Goal: Task Accomplishment & Management: Complete application form

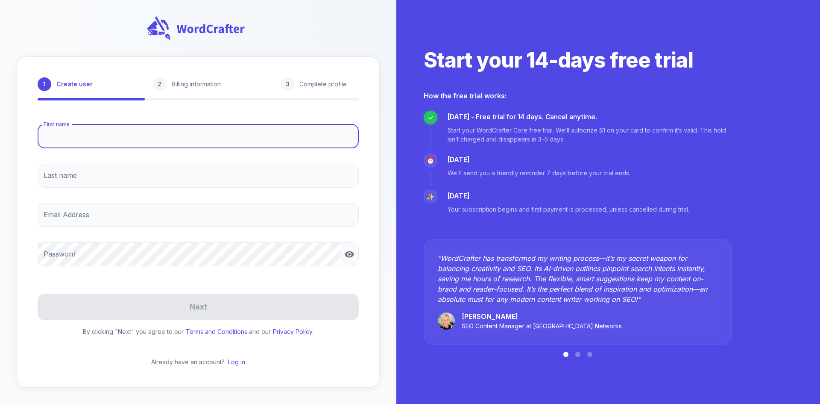
click at [124, 139] on input "First name" at bounding box center [198, 136] width 321 height 24
type input "Bhushan"
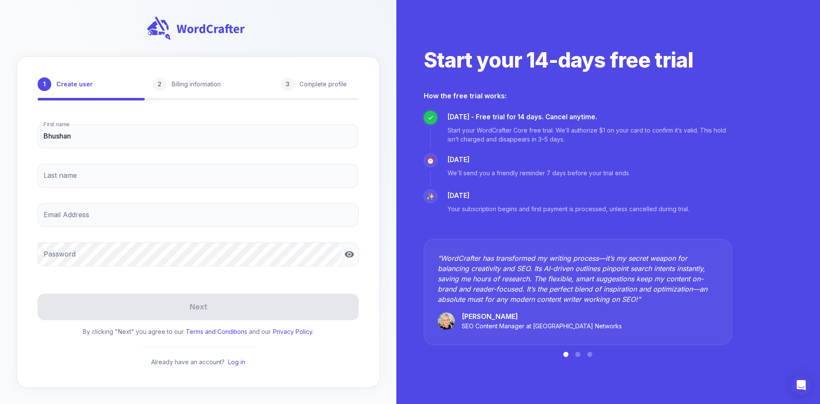
click at [21, 145] on div "1 Create user 2 Billing information 3 Complete profile First name [PERSON_NAME]…" at bounding box center [198, 221] width 363 height 331
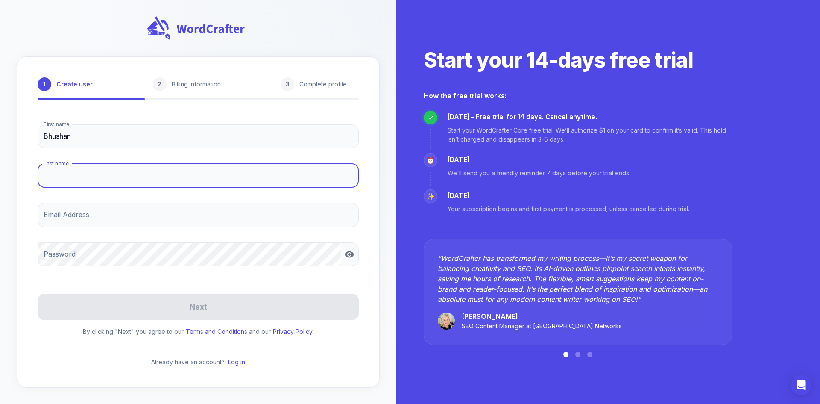
click at [63, 174] on input "Last name" at bounding box center [198, 176] width 321 height 24
type input "Shetty"
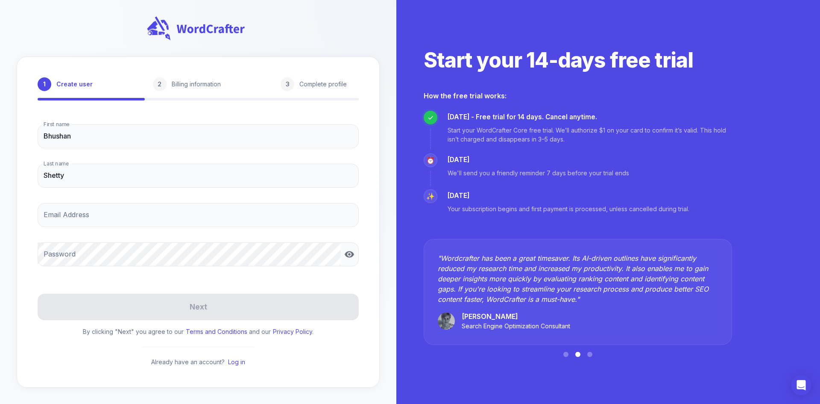
click at [30, 176] on div "1 Create user 2 Billing information 3 Complete profile First name [PERSON_NAME]…" at bounding box center [198, 221] width 363 height 331
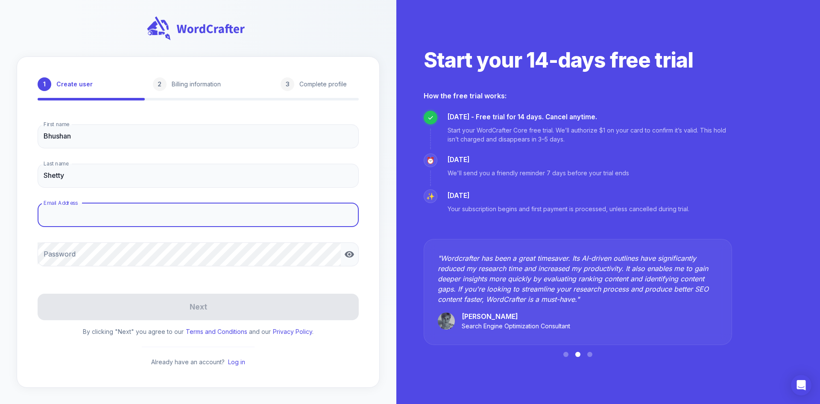
click at [57, 213] on input "Email Address" at bounding box center [198, 215] width 321 height 24
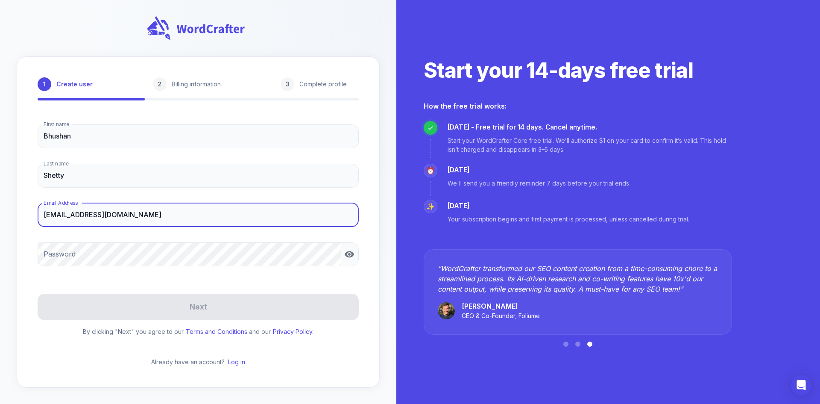
type input "[EMAIL_ADDRESS][DOMAIN_NAME]"
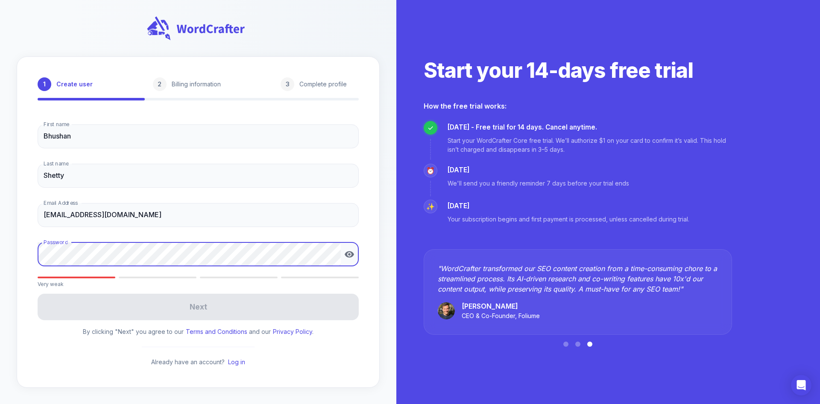
click at [341, 254] on div at bounding box center [341, 254] width 0 height 0
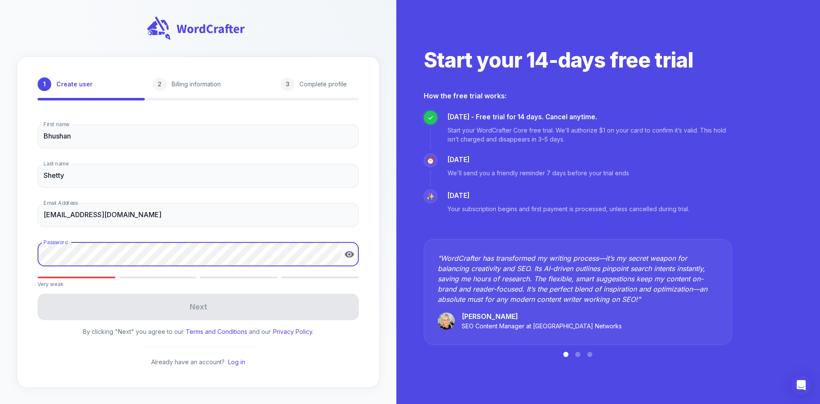
click at [341, 254] on div at bounding box center [341, 254] width 0 height 0
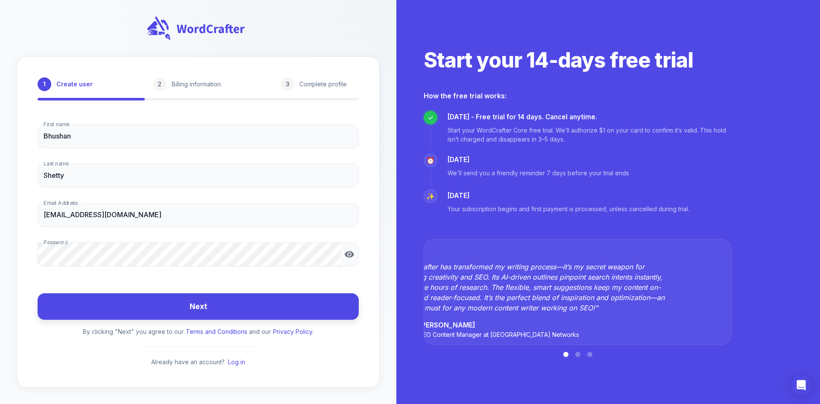
click at [214, 310] on button "Next" at bounding box center [198, 306] width 321 height 27
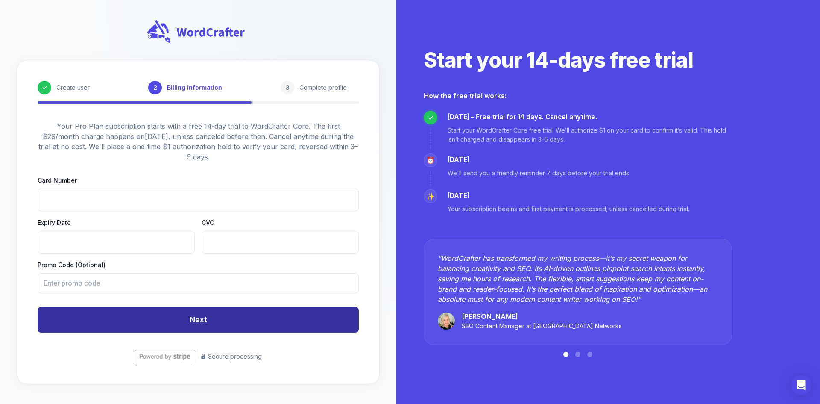
click at [196, 318] on button "Next" at bounding box center [198, 320] width 321 height 26
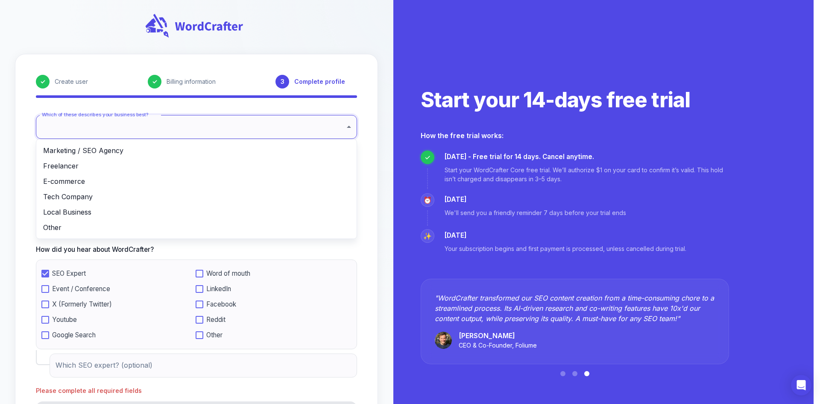
click at [325, 121] on body "✓ Create user ✓ Billing information 3 Complete profile Which of these describes…" at bounding box center [410, 231] width 820 height 463
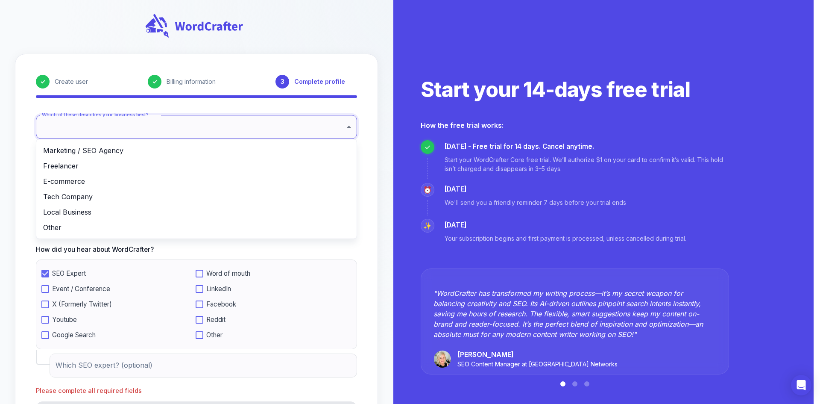
click at [185, 151] on li "Marketing / SEO Agency" at bounding box center [196, 150] width 320 height 15
type input "**********"
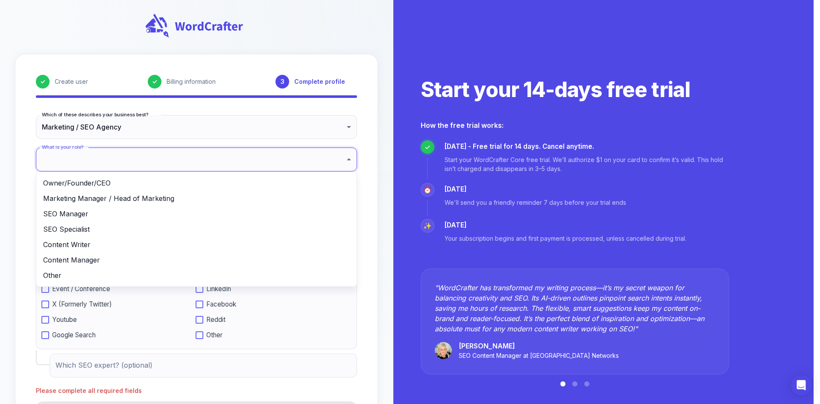
click at [157, 160] on body "**********" at bounding box center [410, 231] width 820 height 463
click at [94, 214] on li "SEO Manager" at bounding box center [196, 213] width 320 height 15
type input "**********"
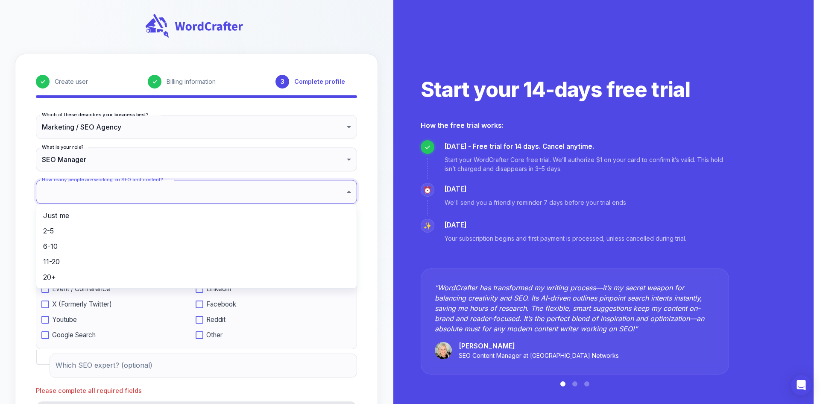
click at [117, 194] on body "**********" at bounding box center [410, 231] width 820 height 463
click at [86, 217] on li "Just me" at bounding box center [196, 215] width 320 height 15
type input "*******"
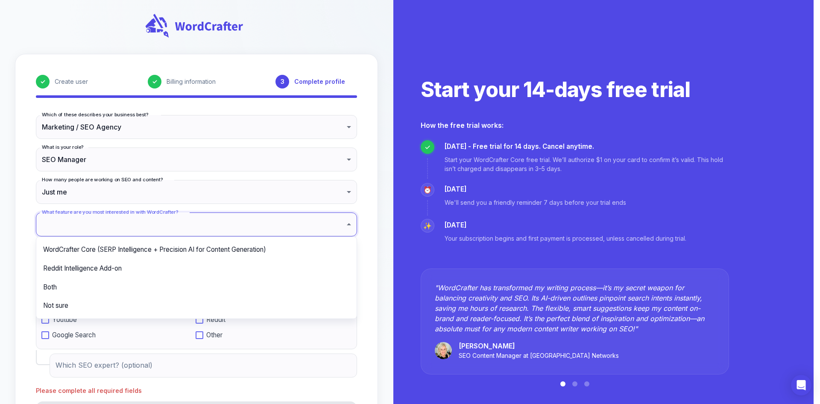
click at [79, 222] on body "**********" at bounding box center [410, 231] width 820 height 463
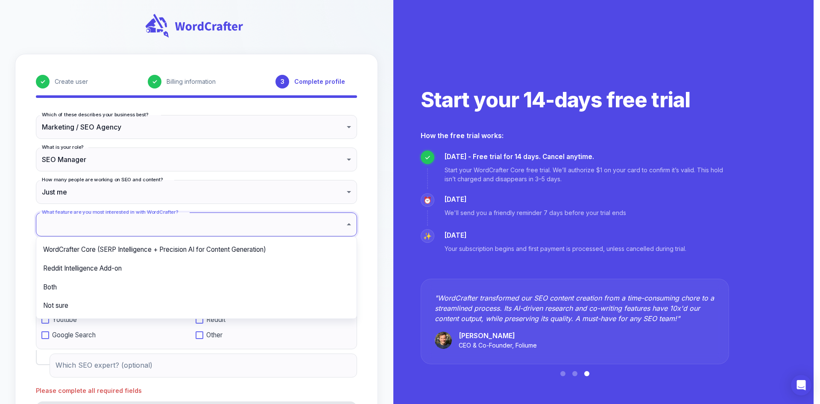
click at [91, 268] on li "Reddit Intelligence Add-on" at bounding box center [196, 268] width 320 height 19
type input "**********"
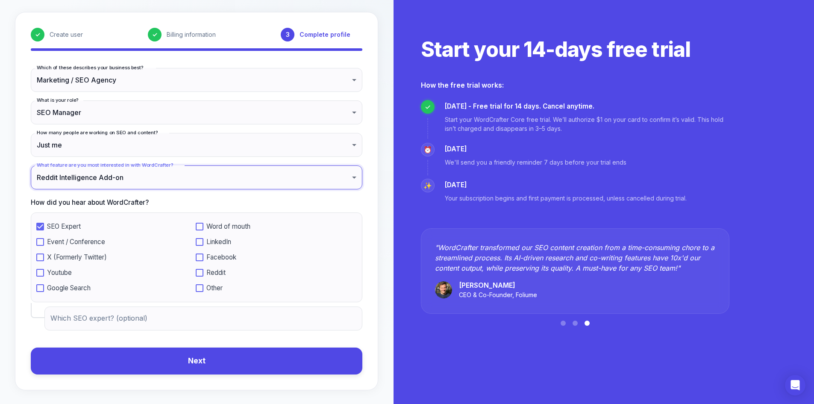
scroll to position [44, 0]
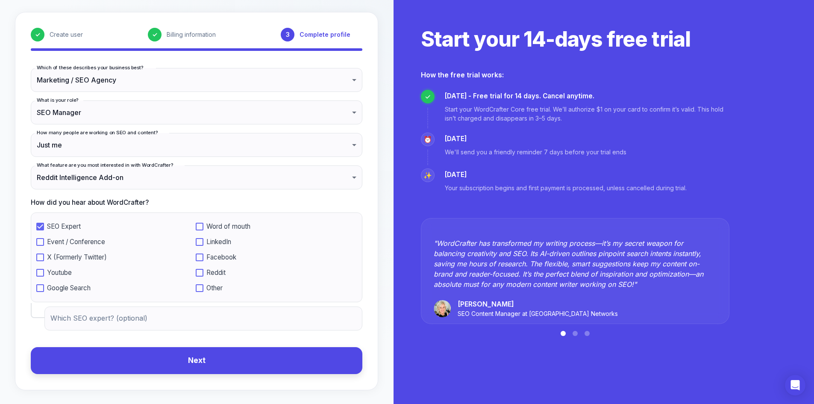
click at [181, 365] on button "Next" at bounding box center [196, 360] width 331 height 27
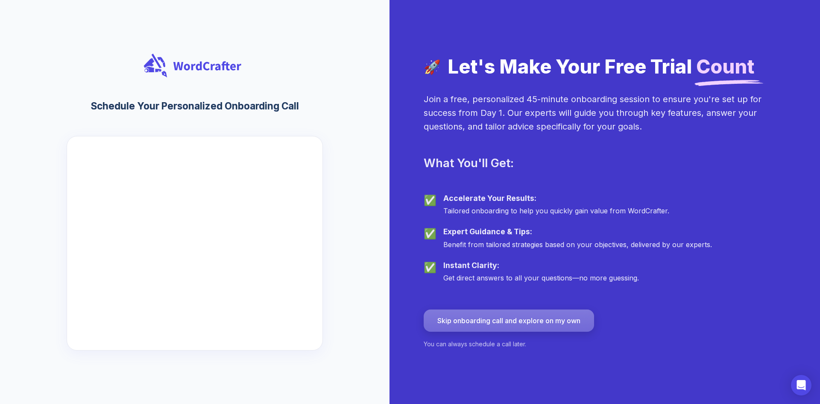
click at [482, 319] on button "Skip onboarding call and explore on my own" at bounding box center [509, 320] width 170 height 22
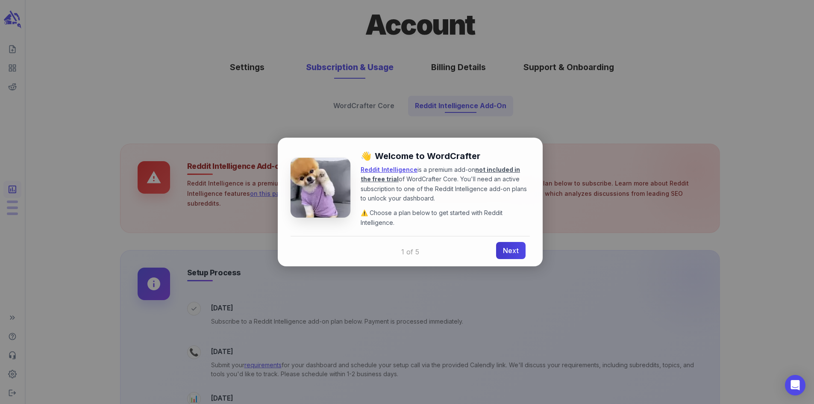
click at [512, 249] on link "Next" at bounding box center [510, 250] width 29 height 17
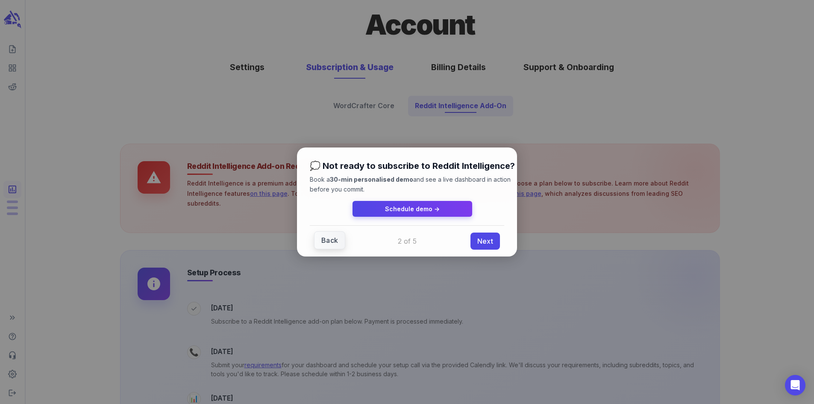
click at [334, 241] on link "Back" at bounding box center [329, 240] width 31 height 18
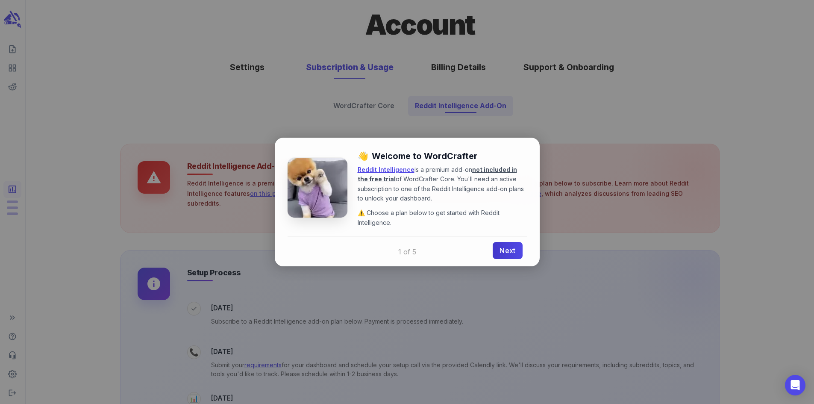
click at [503, 250] on link "Next" at bounding box center [506, 250] width 29 height 17
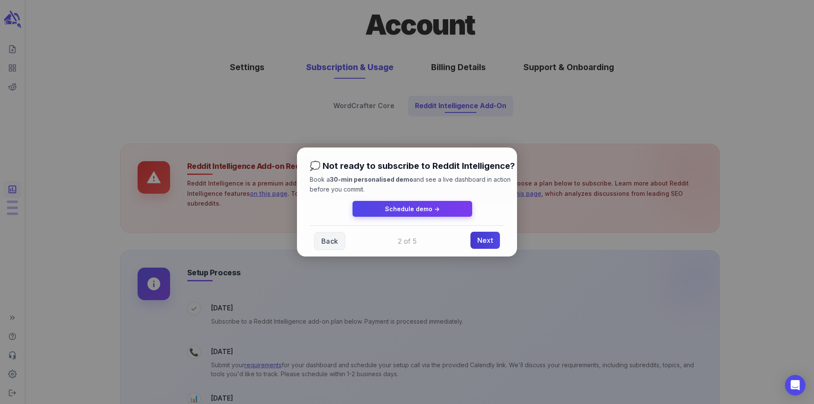
click at [488, 240] on link "Next" at bounding box center [484, 239] width 29 height 17
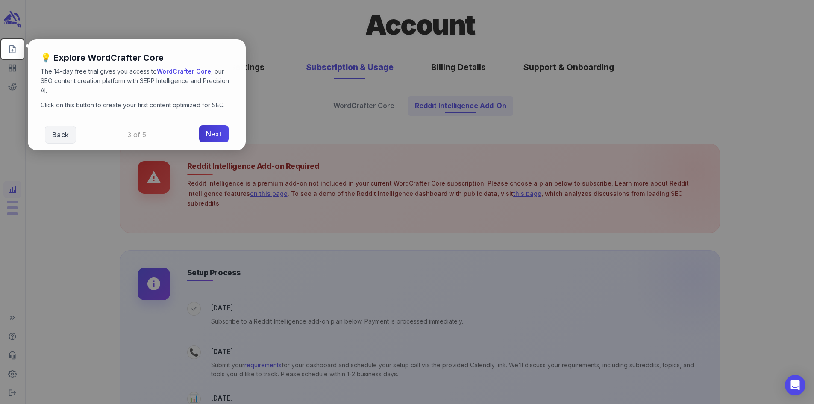
click at [219, 132] on link "Next" at bounding box center [213, 133] width 29 height 17
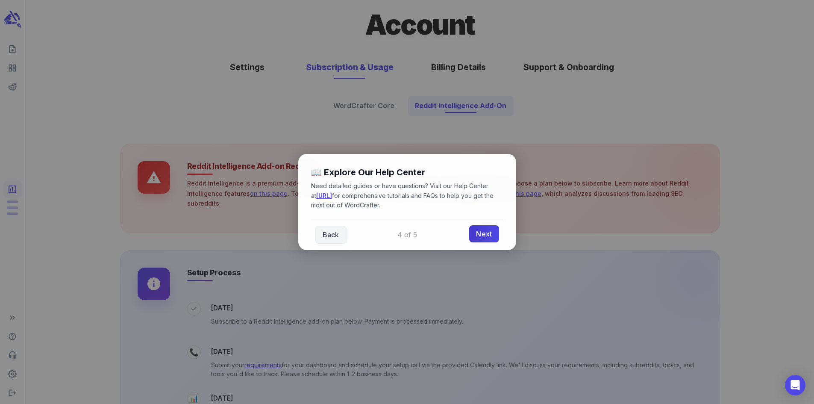
click at [492, 234] on link "Next" at bounding box center [483, 233] width 29 height 17
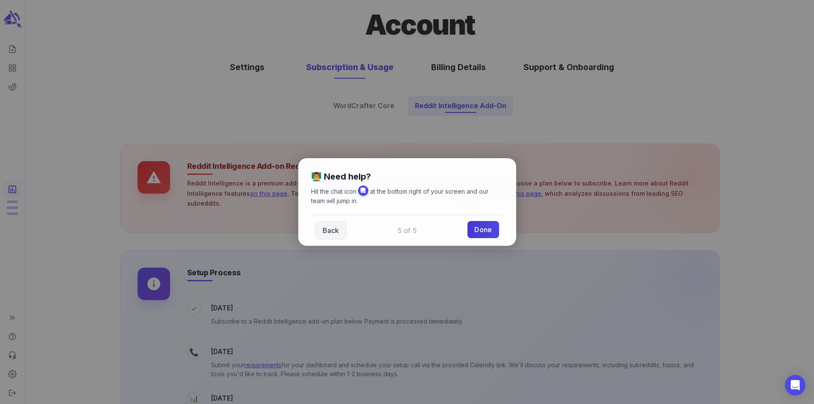
click at [488, 229] on link "Done" at bounding box center [482, 229] width 31 height 17
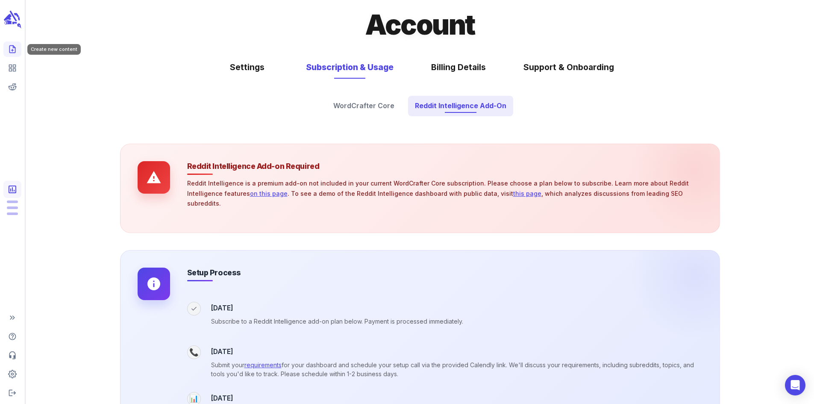
click at [15, 50] on icon "Create new content" at bounding box center [12, 49] width 9 height 9
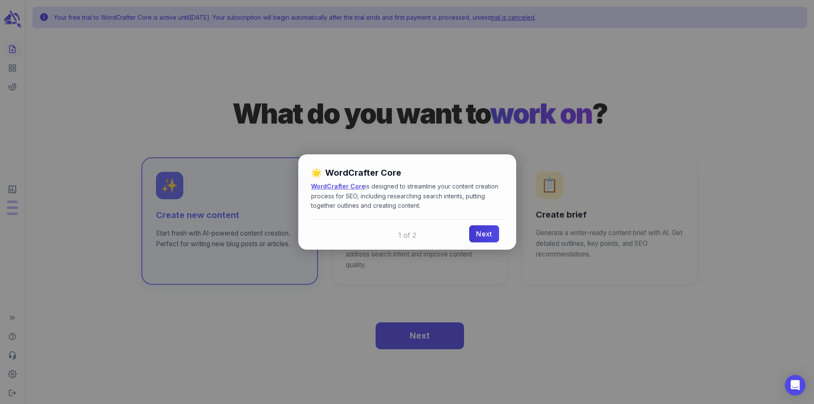
click at [487, 237] on link "Next" at bounding box center [483, 233] width 29 height 17
click at [487, 237] on link "Done" at bounding box center [482, 233] width 31 height 17
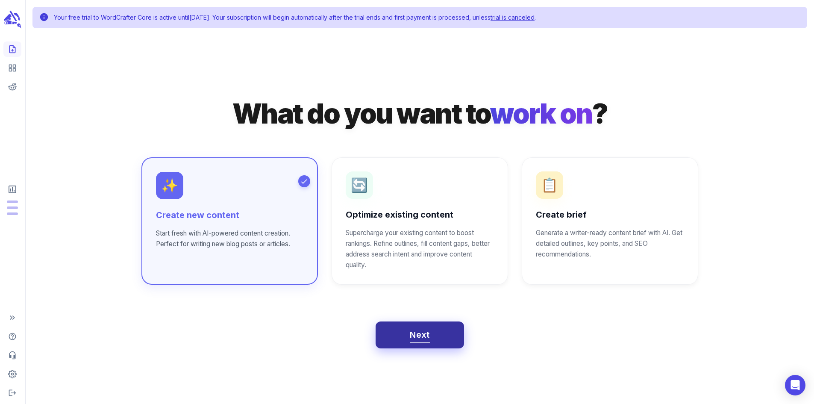
click at [426, 339] on span "Next" at bounding box center [420, 334] width 20 height 15
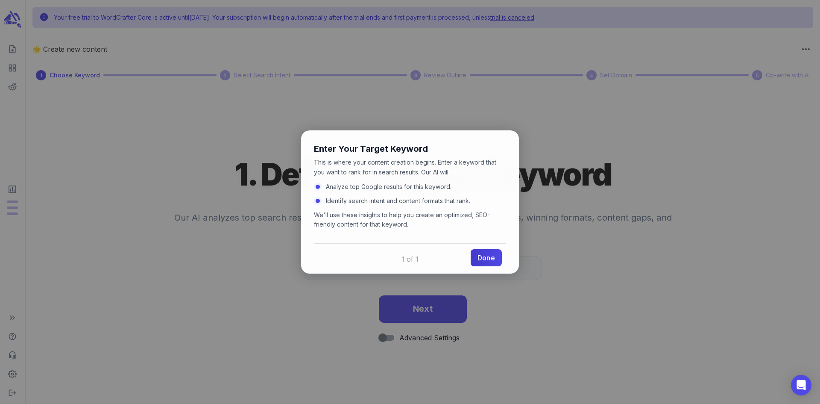
click at [483, 257] on link "Done" at bounding box center [486, 257] width 31 height 17
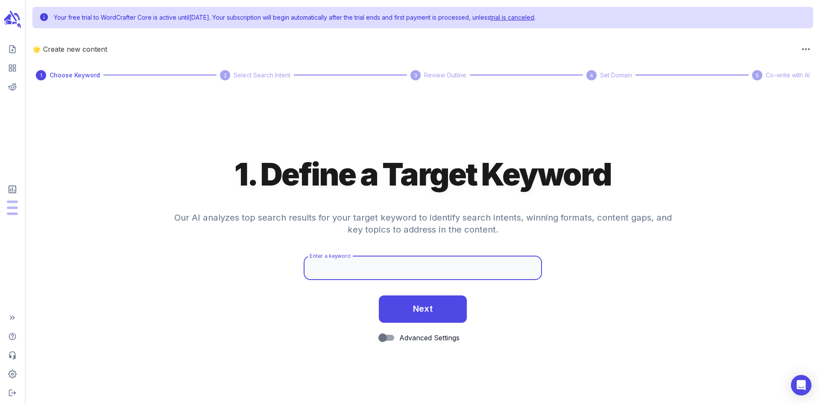
click at [384, 267] on input "Enter a keyword" at bounding box center [423, 268] width 238 height 24
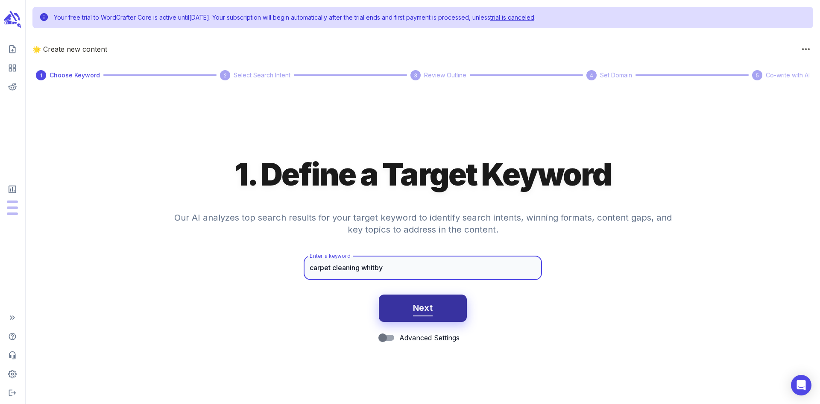
type input "carpet cleaning whitby"
click at [410, 313] on button "Next" at bounding box center [423, 307] width 88 height 27
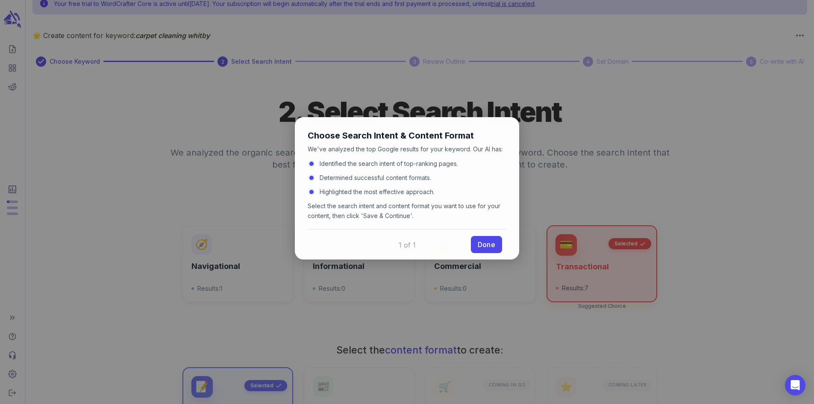
scroll to position [14, 0]
click at [482, 243] on link "Done" at bounding box center [486, 242] width 31 height 17
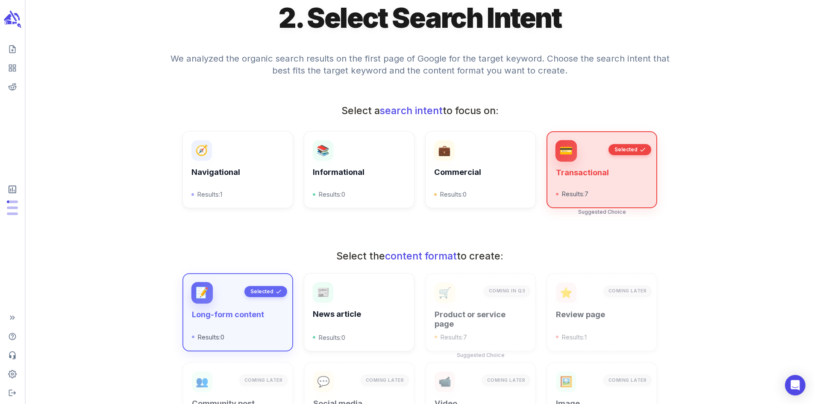
scroll to position [108, 0]
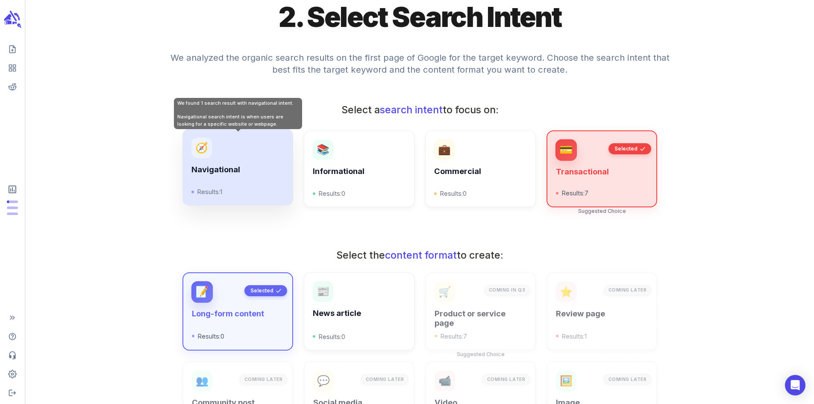
click at [215, 182] on div "Navigational Results: 1" at bounding box center [237, 181] width 92 height 32
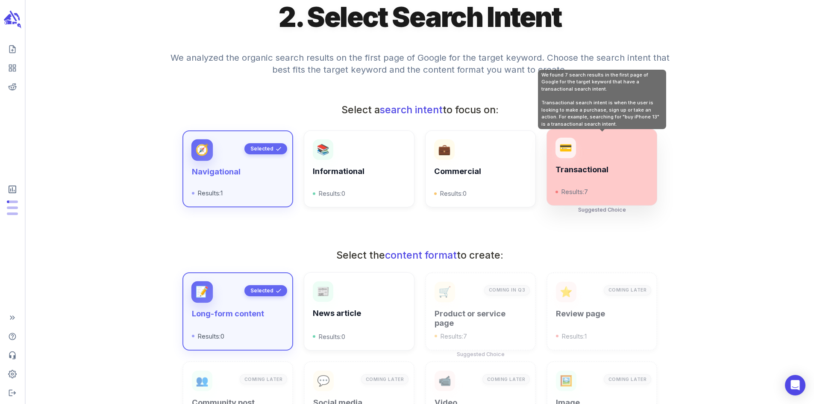
click at [600, 181] on div "Transactional Results: 7" at bounding box center [601, 181] width 92 height 32
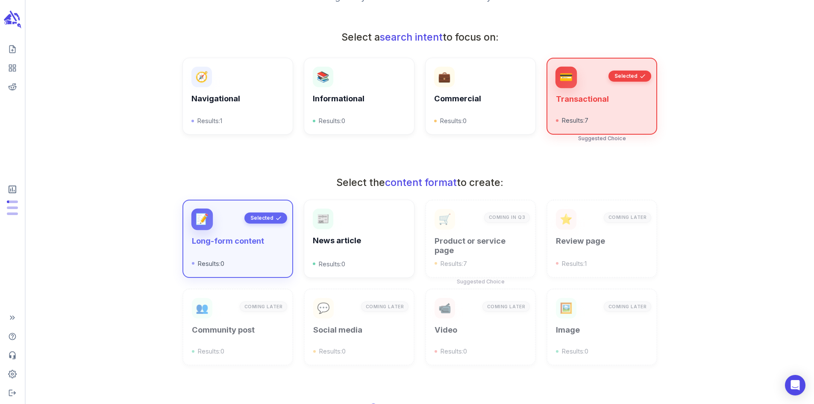
scroll to position [182, 0]
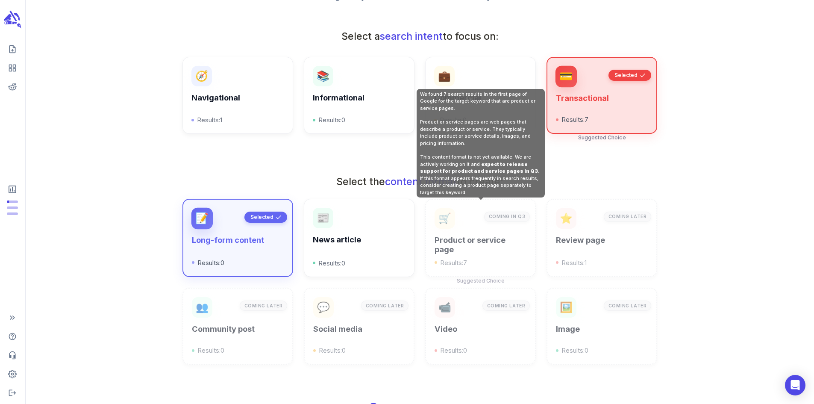
click at [470, 231] on div "🛒 Product or service page Results: 7 Coming in [GEOGRAPHIC_DATA]" at bounding box center [479, 237] width 91 height 59
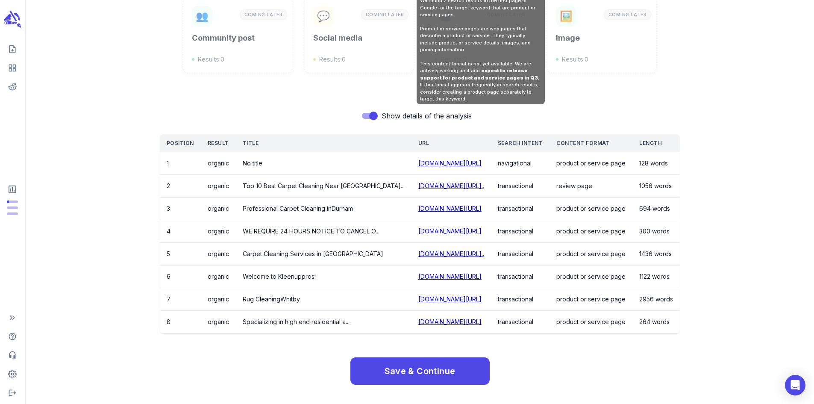
scroll to position [477, 0]
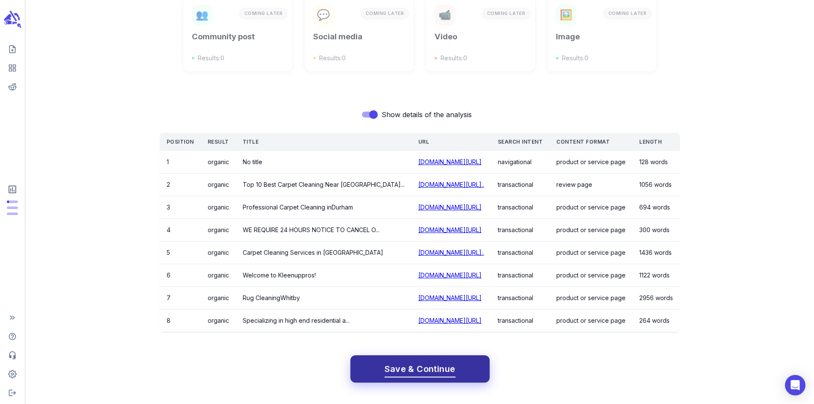
click at [424, 368] on span "Save & Continue" at bounding box center [419, 368] width 71 height 15
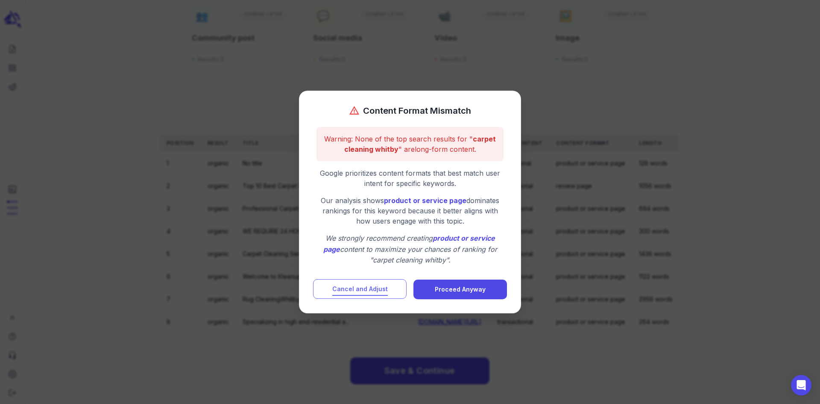
click at [384, 288] on span "Cancel and Adjust" at bounding box center [360, 289] width 56 height 11
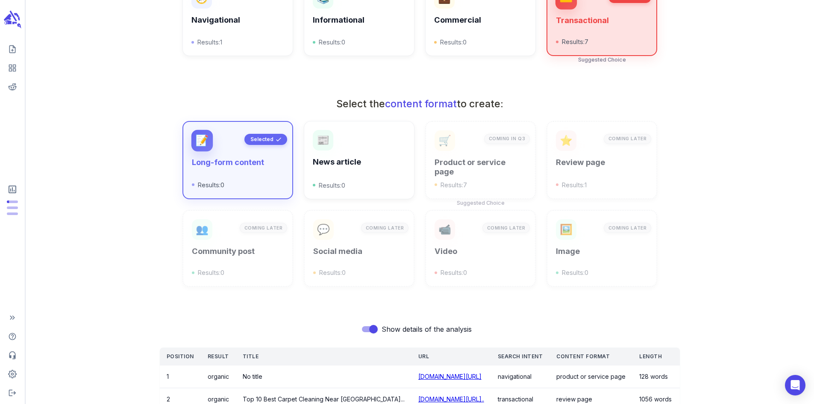
scroll to position [259, 0]
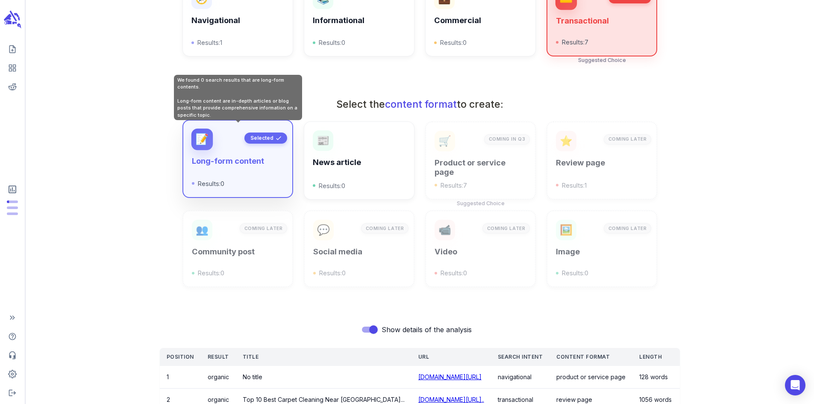
click at [265, 142] on p "Selected" at bounding box center [261, 138] width 23 height 8
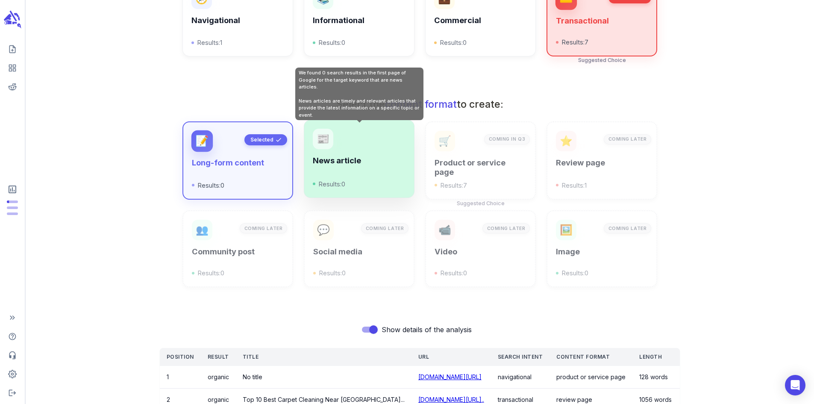
click at [340, 144] on div "📰 News article Results: 0" at bounding box center [359, 159] width 92 height 60
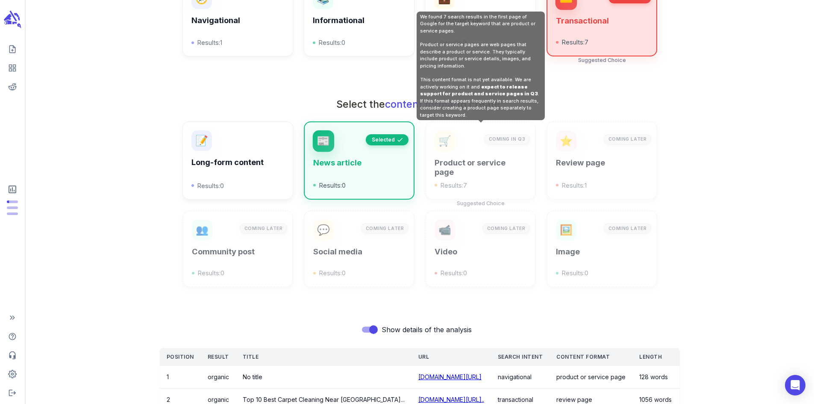
click at [452, 148] on div "🛒" at bounding box center [444, 141] width 20 height 20
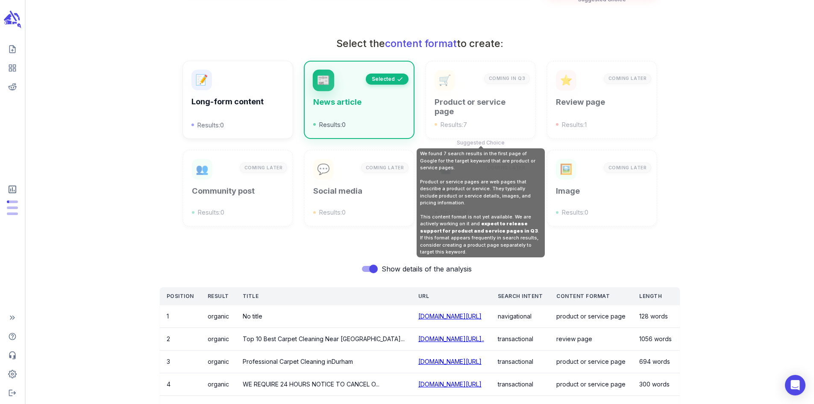
scroll to position [320, 0]
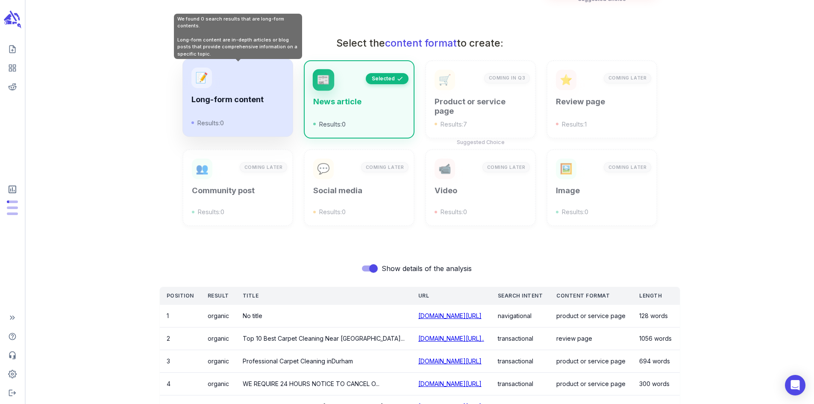
click at [220, 104] on h6 "Long-form content" at bounding box center [237, 99] width 92 height 9
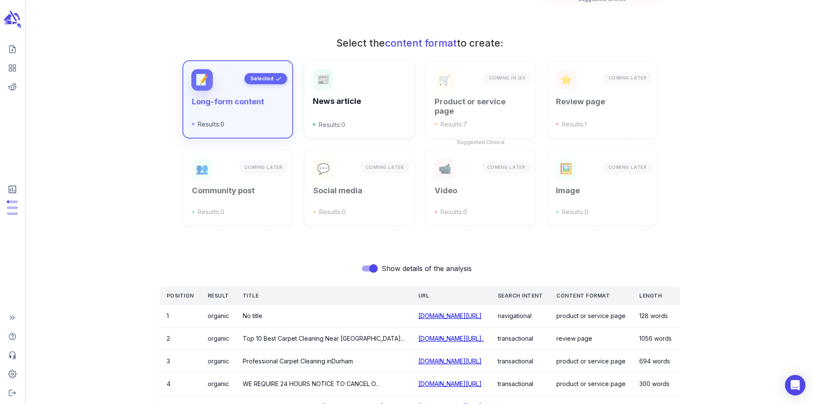
click at [476, 147] on div "📹 Video Results: 0 Coming Later" at bounding box center [474, 182] width 121 height 88
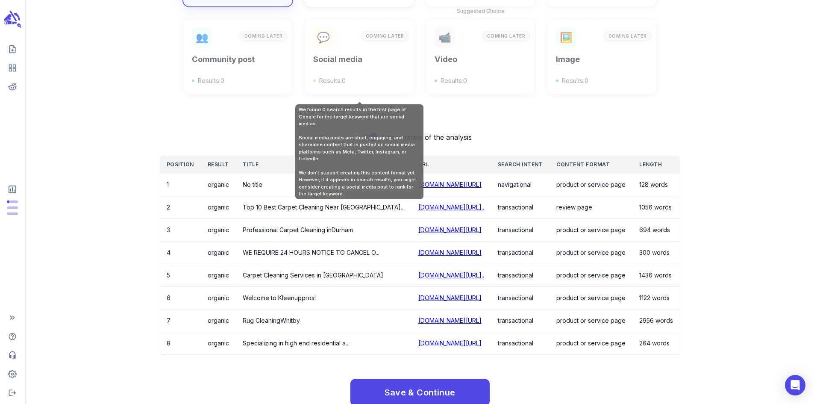
scroll to position [477, 0]
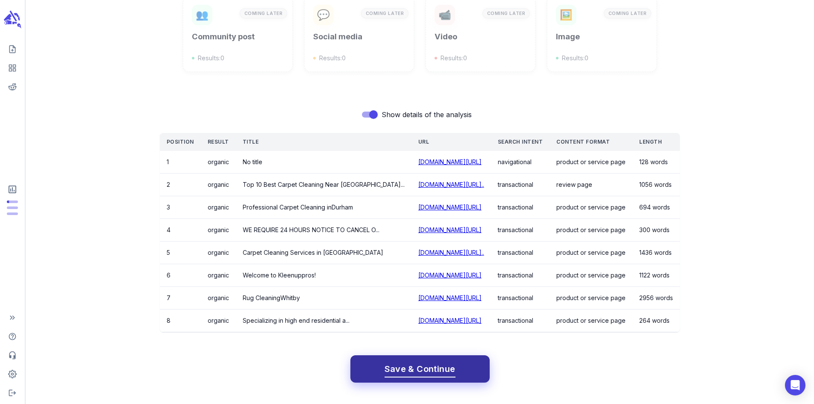
click at [406, 365] on span "Save & Continue" at bounding box center [419, 368] width 71 height 15
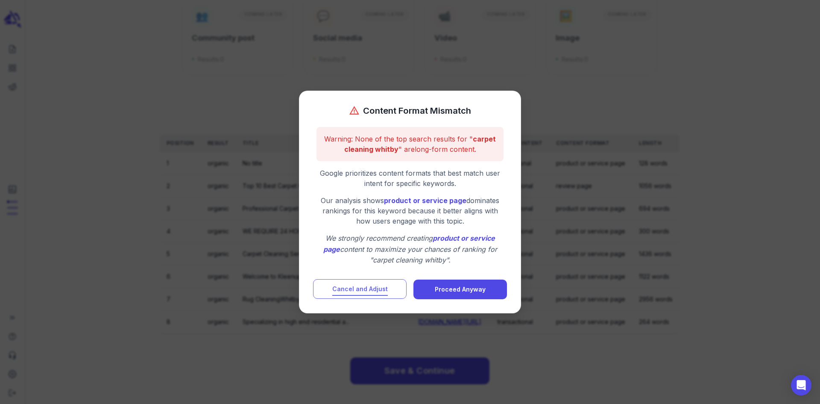
click at [375, 286] on span "Cancel and Adjust" at bounding box center [360, 289] width 56 height 11
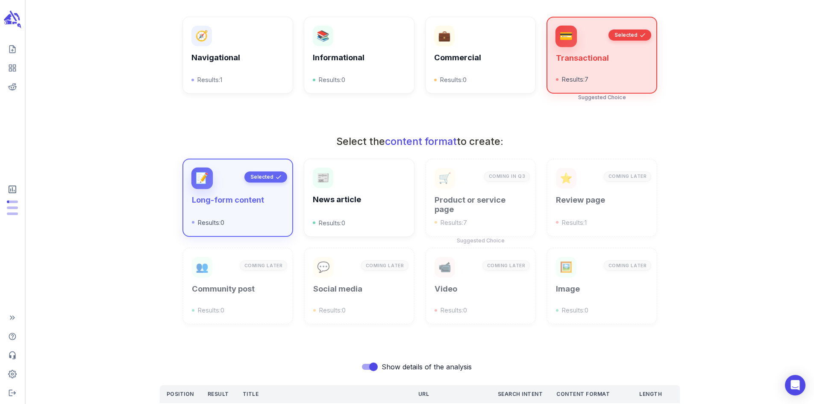
scroll to position [206, 0]
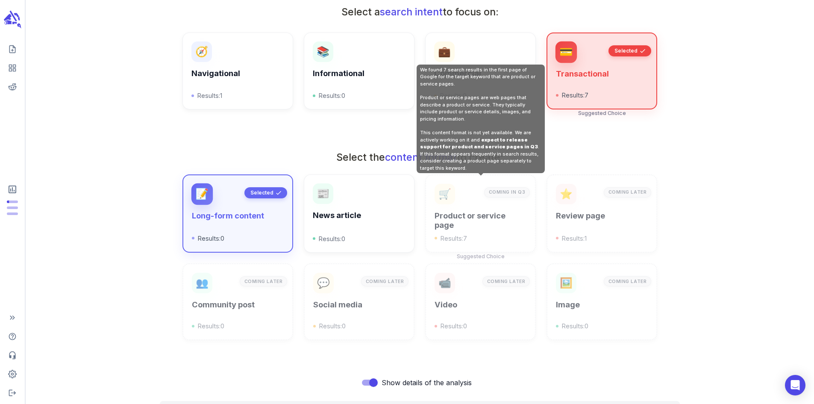
click at [490, 140] on span "expect to release support for product and service pages in Q3" at bounding box center [479, 143] width 118 height 13
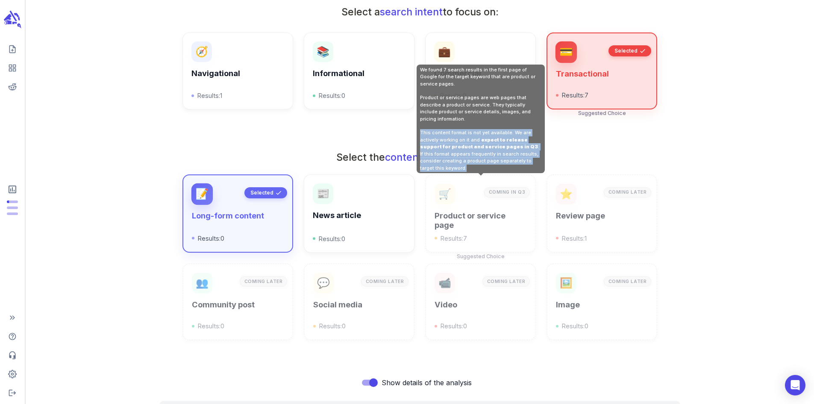
click at [490, 140] on span "expect to release support for product and service pages in Q3" at bounding box center [479, 143] width 118 height 13
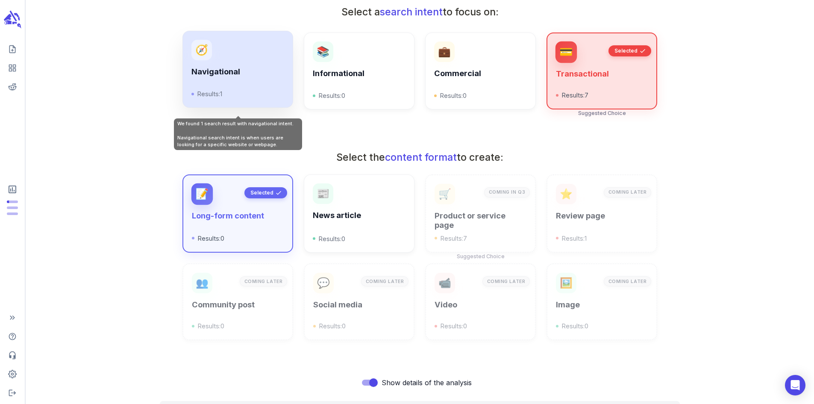
click at [224, 76] on h6 "Navigational" at bounding box center [237, 71] width 92 height 9
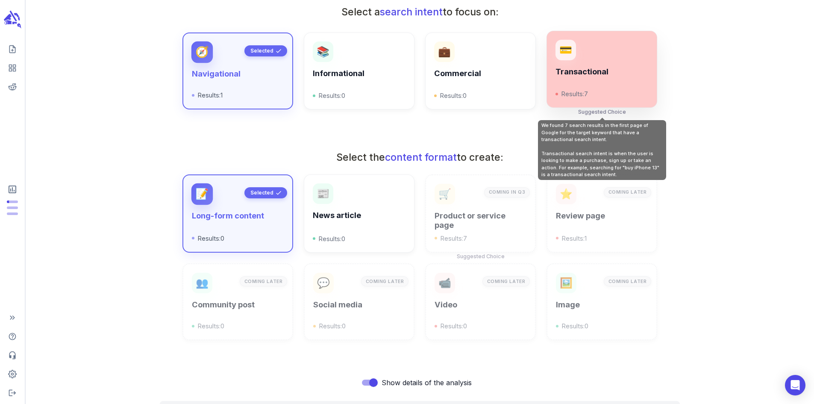
click at [635, 76] on h6 "Transactional" at bounding box center [601, 71] width 92 height 9
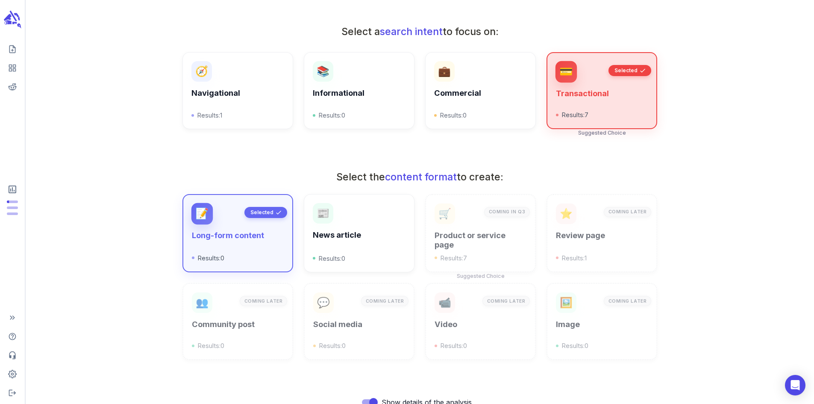
scroll to position [185, 0]
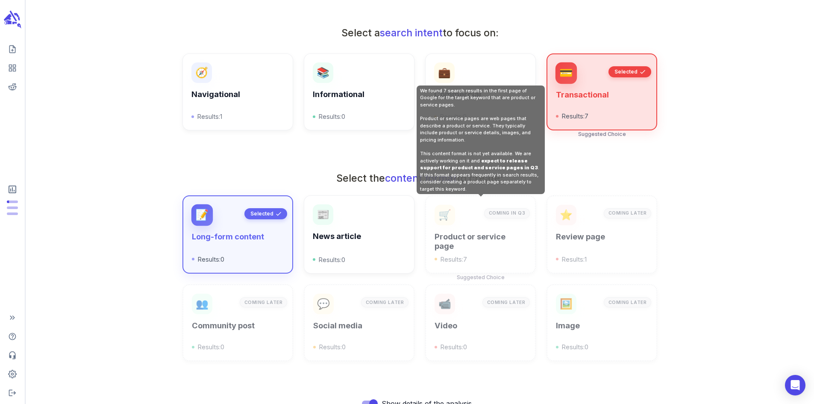
click at [477, 240] on h6 "Product or service page" at bounding box center [479, 241] width 91 height 19
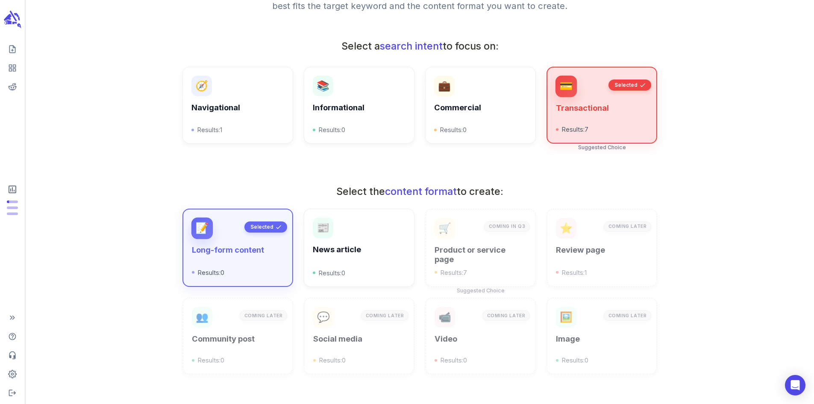
scroll to position [0, 0]
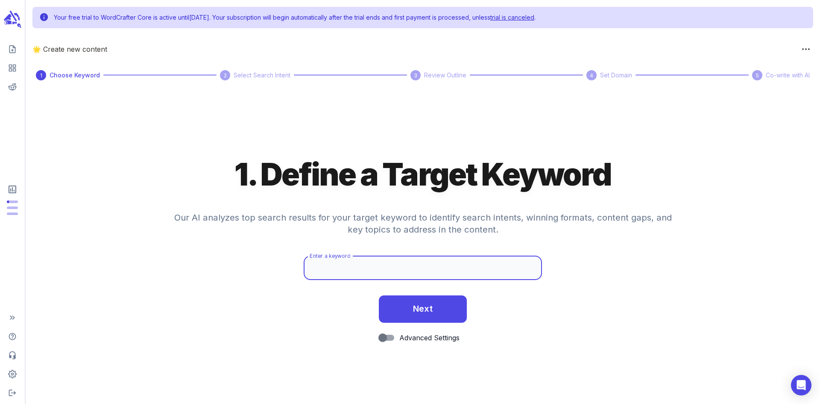
click at [325, 268] on input "Enter a keyword" at bounding box center [423, 268] width 238 height 24
paste input "Oshawa"
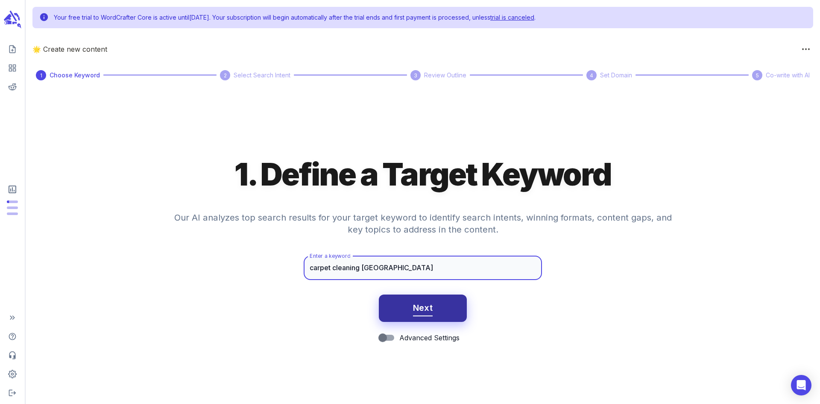
type input "carpet cleaning [GEOGRAPHIC_DATA]"
click at [413, 306] on span "Next" at bounding box center [423, 307] width 20 height 15
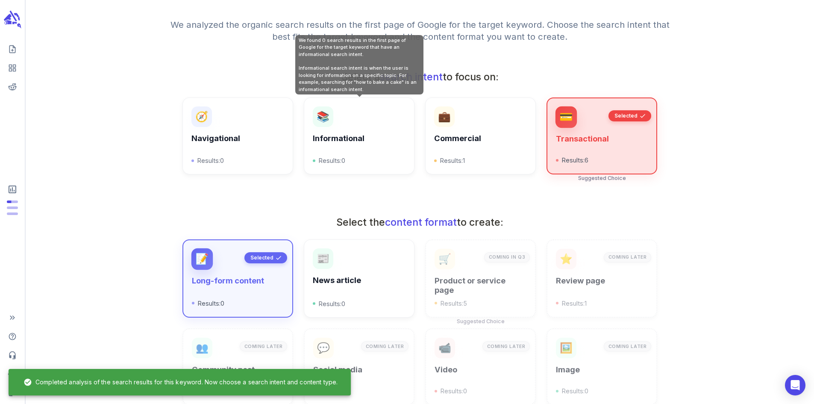
scroll to position [144, 0]
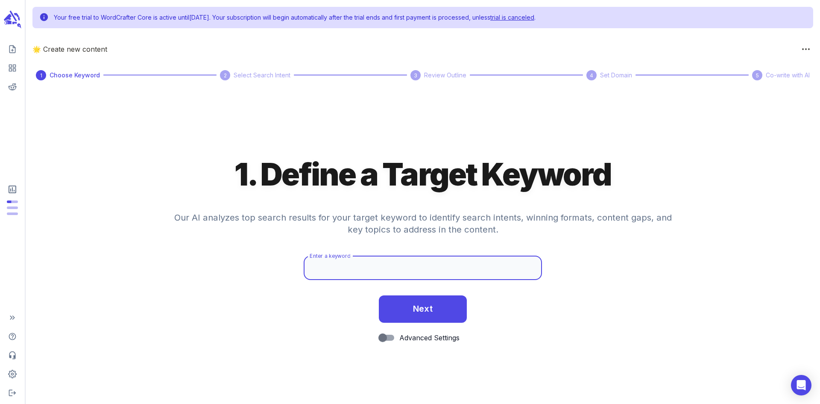
click at [348, 270] on input "Enter a keyword" at bounding box center [423, 268] width 238 height 24
paste input "Whitby"
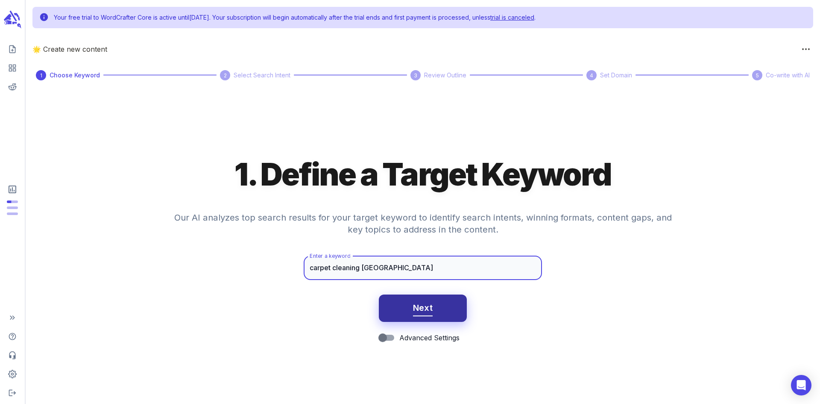
type input "carpet cleaning [GEOGRAPHIC_DATA]"
click at [411, 308] on button "Next" at bounding box center [423, 307] width 88 height 27
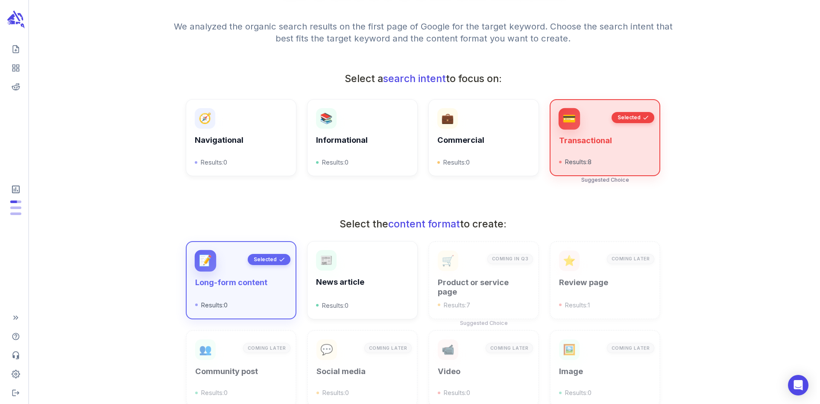
scroll to position [258, 0]
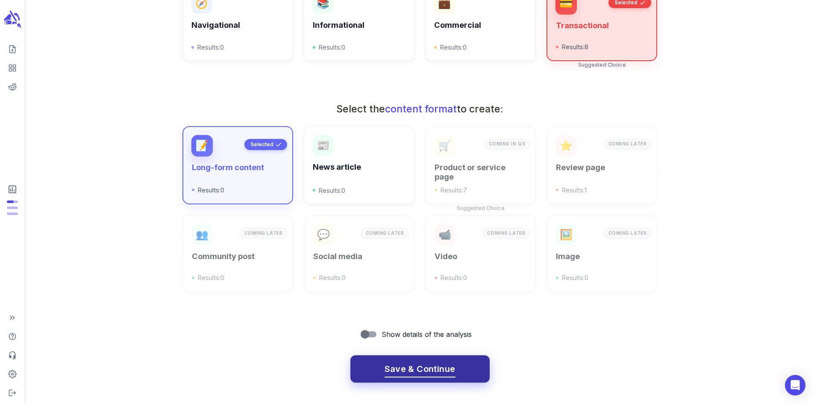
click at [407, 368] on span "Save & Continue" at bounding box center [419, 368] width 71 height 15
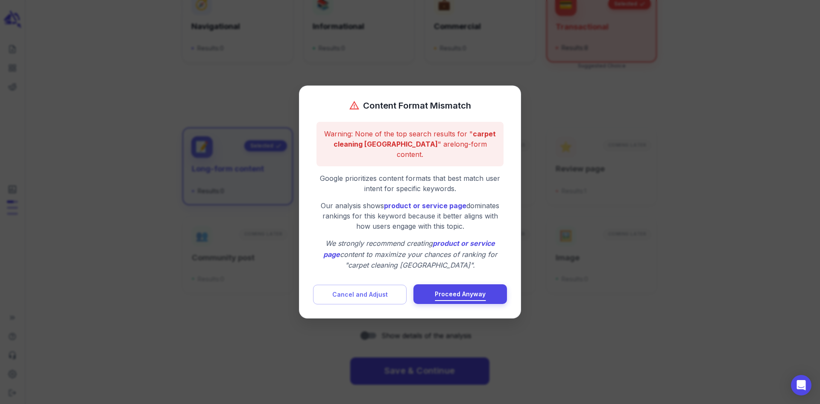
click at [447, 289] on span "Proceed Anyway" at bounding box center [460, 294] width 51 height 11
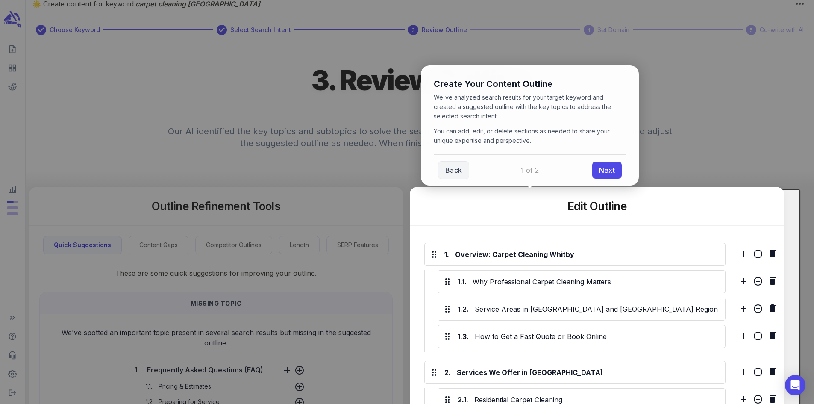
scroll to position [0, 0]
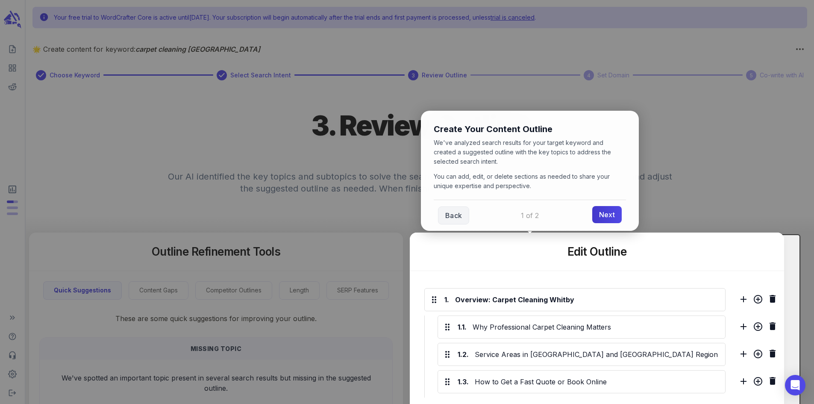
click at [606, 222] on link "Next" at bounding box center [606, 214] width 29 height 17
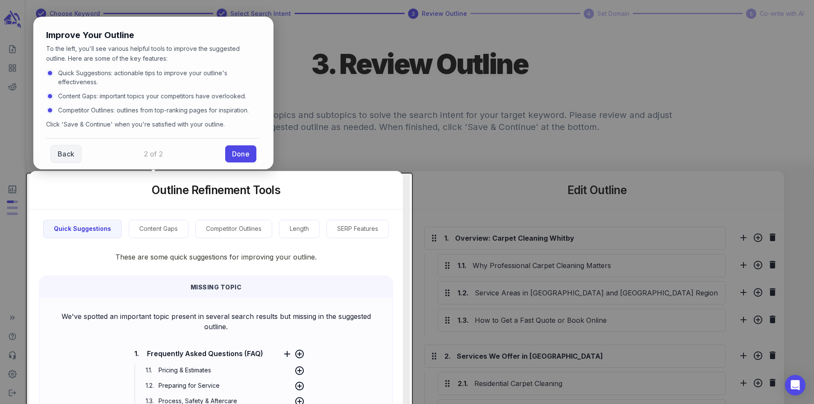
scroll to position [63, 0]
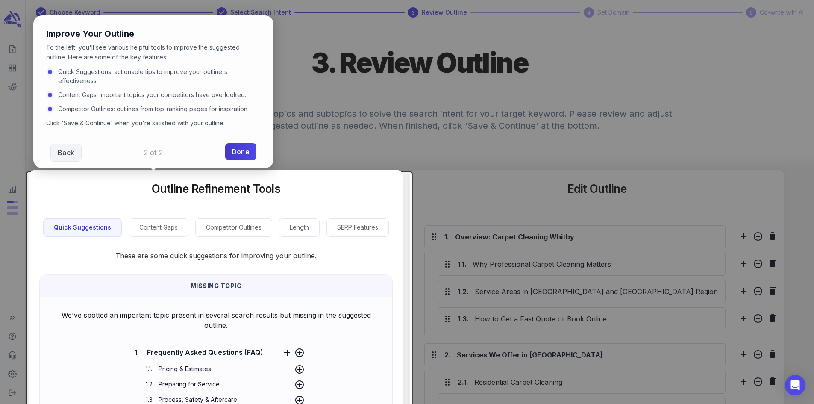
click at [247, 155] on link "Done" at bounding box center [240, 151] width 31 height 17
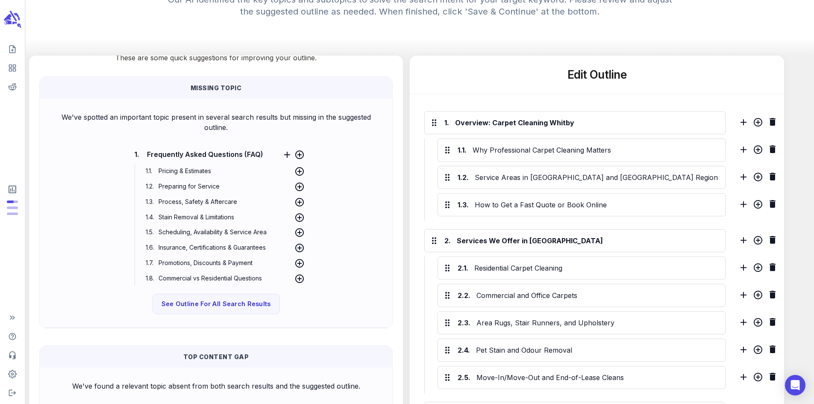
scroll to position [0, 0]
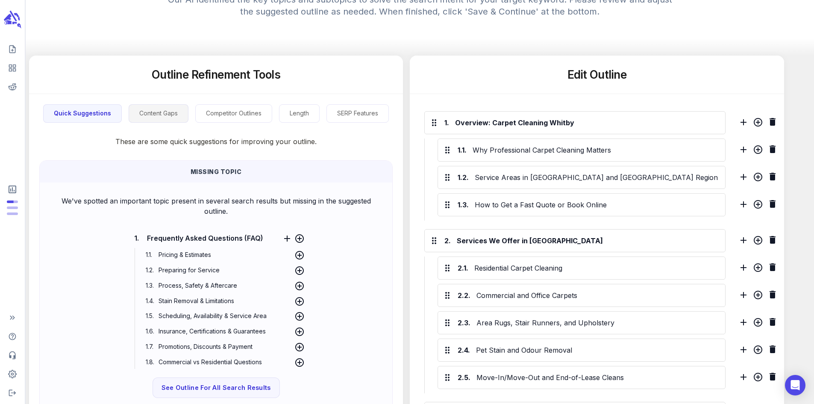
click at [150, 119] on button "Content Gaps" at bounding box center [159, 113] width 60 height 18
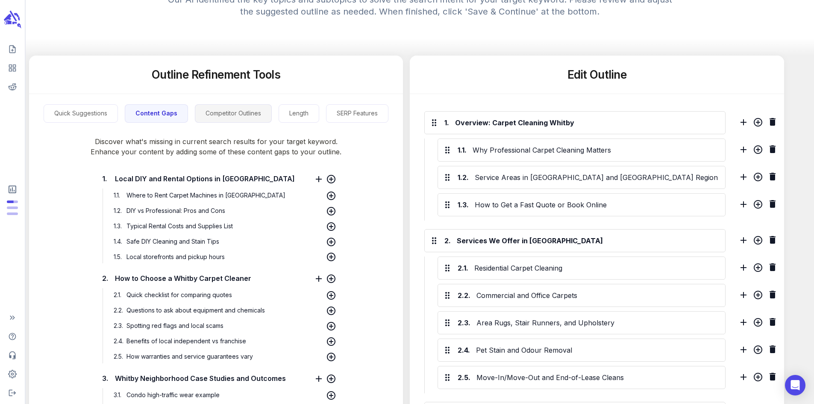
click at [220, 123] on button "Competitor Outlines" at bounding box center [233, 113] width 77 height 18
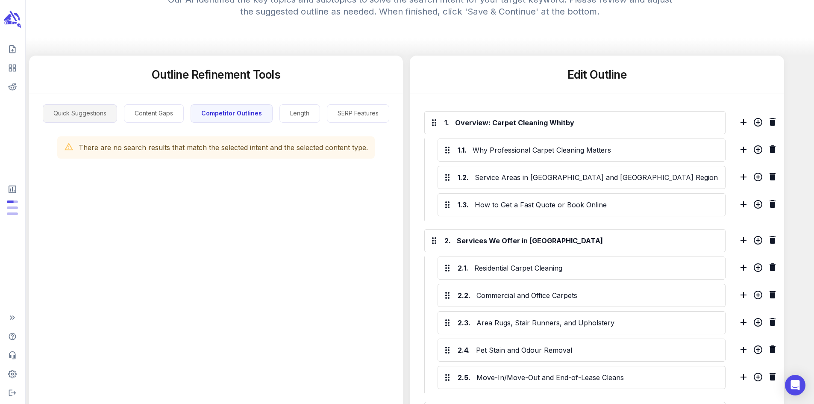
click at [75, 123] on button "Quick Suggestions" at bounding box center [80, 113] width 74 height 18
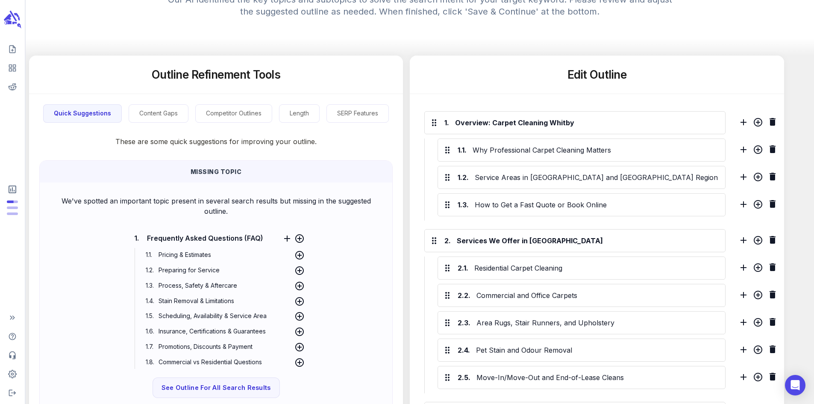
scroll to position [64, 0]
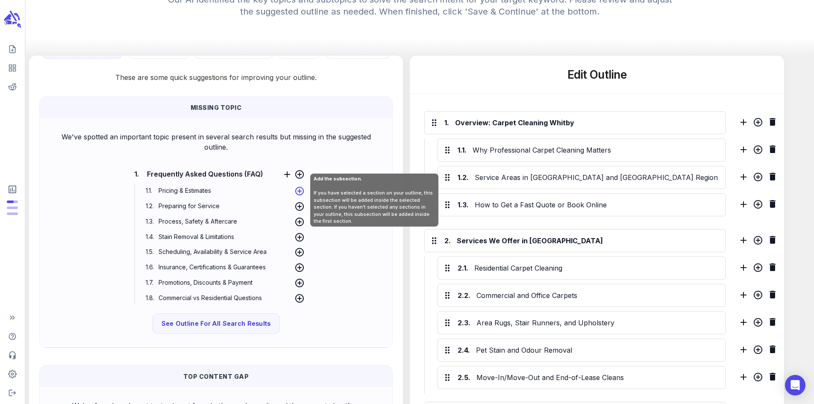
click at [301, 195] on icon at bounding box center [299, 191] width 9 height 9
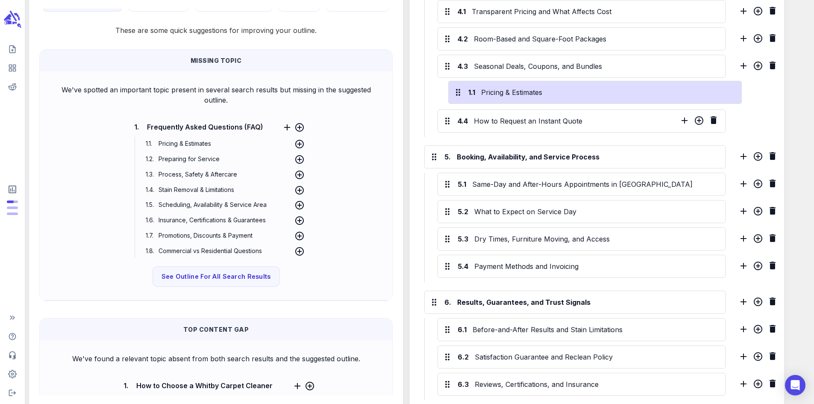
scroll to position [777, 0]
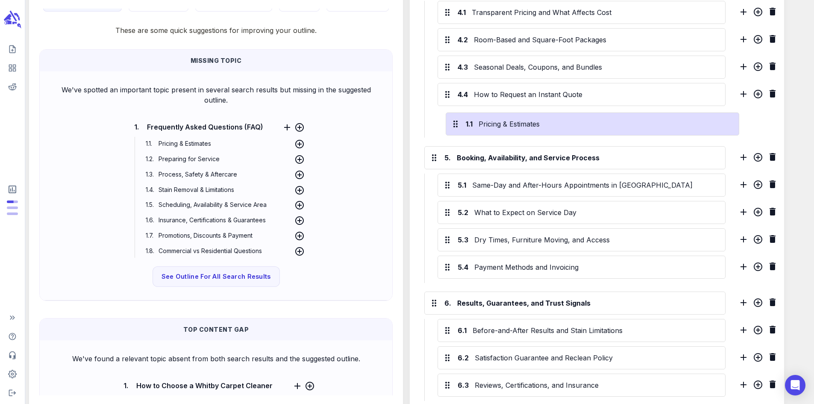
drag, startPoint x: 453, startPoint y: 86, endPoint x: 454, endPoint y: 128, distance: 42.3
click at [454, 128] on div "1. Overview: Carpet Cleaning [GEOGRAPHIC_DATA] 1.1 Pricing & Estimates 1.2 Why …" at bounding box center [579, 128] width 318 height 1269
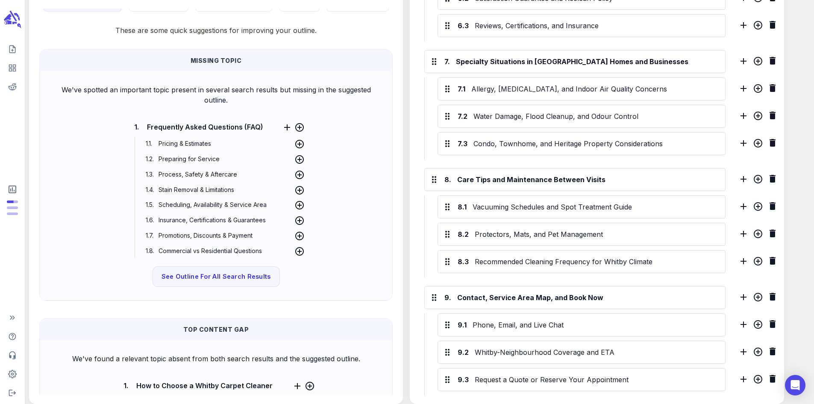
scroll to position [1175, 0]
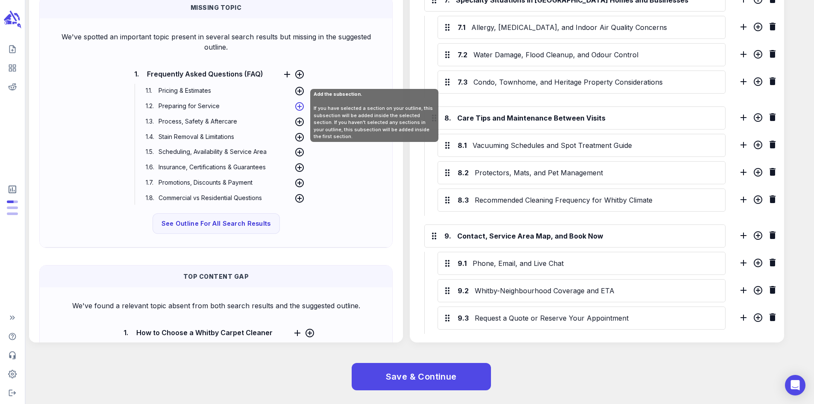
click at [298, 105] on icon at bounding box center [299, 106] width 10 height 10
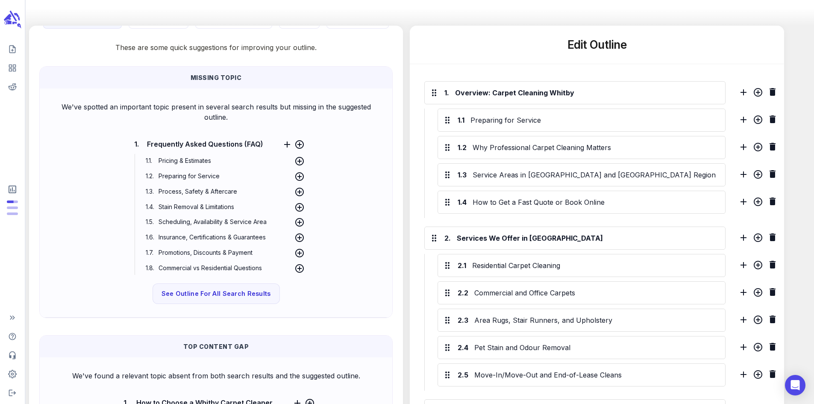
scroll to position [206, 0]
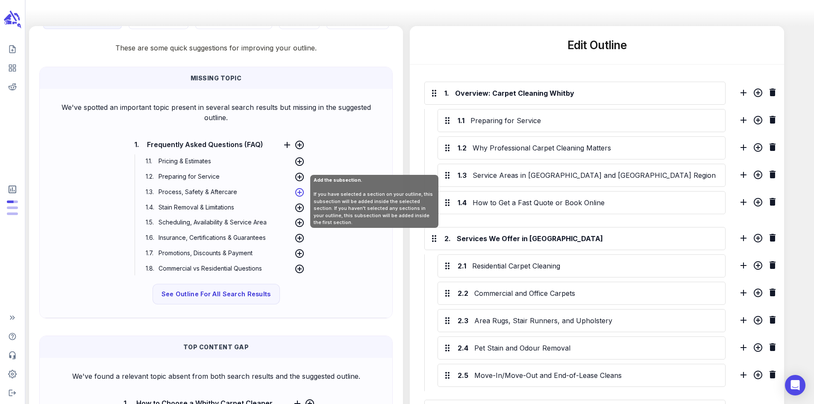
click at [297, 195] on icon at bounding box center [299, 192] width 10 height 10
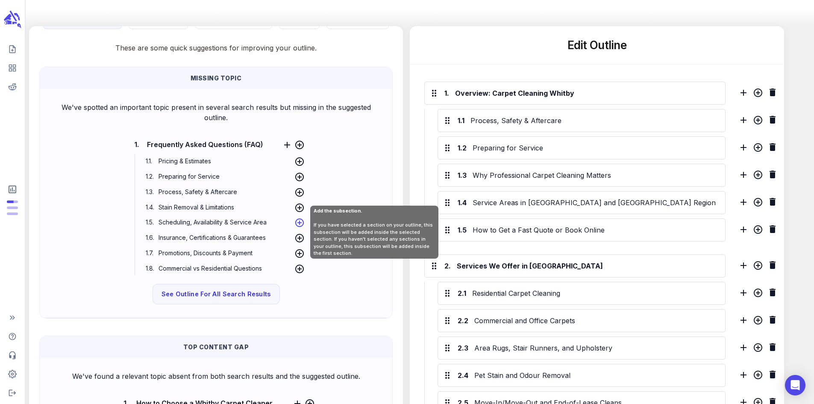
click at [300, 225] on icon at bounding box center [299, 222] width 10 height 10
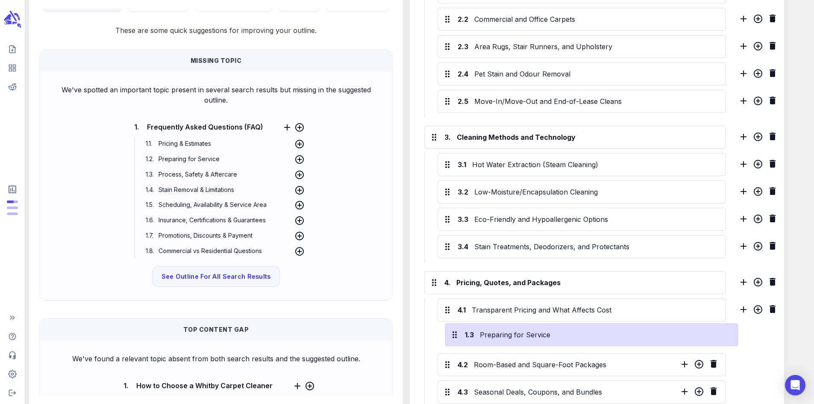
scroll to position [551, 0]
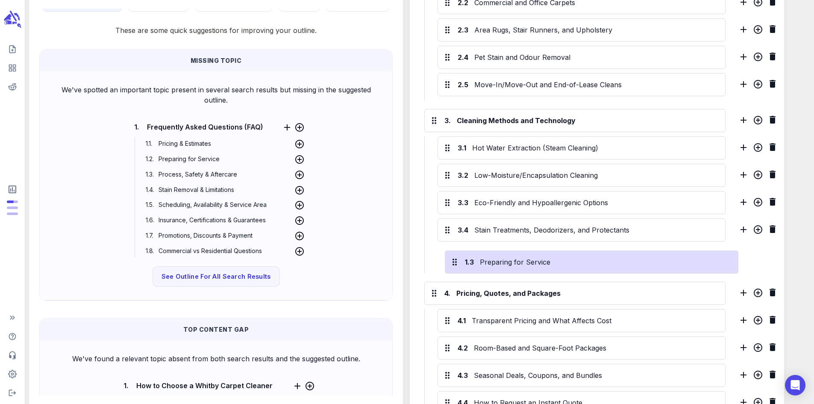
drag, startPoint x: 453, startPoint y: 138, endPoint x: 453, endPoint y: 270, distance: 132.8
click at [453, 270] on div "1. Overview: Carpet Cleaning Whitby 1.1 Scheduling, Availability & Service Area…" at bounding box center [579, 394] width 318 height 1351
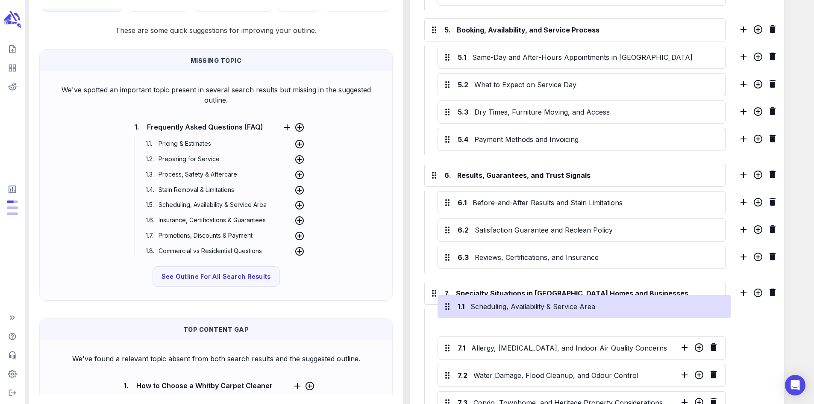
scroll to position [960, 0]
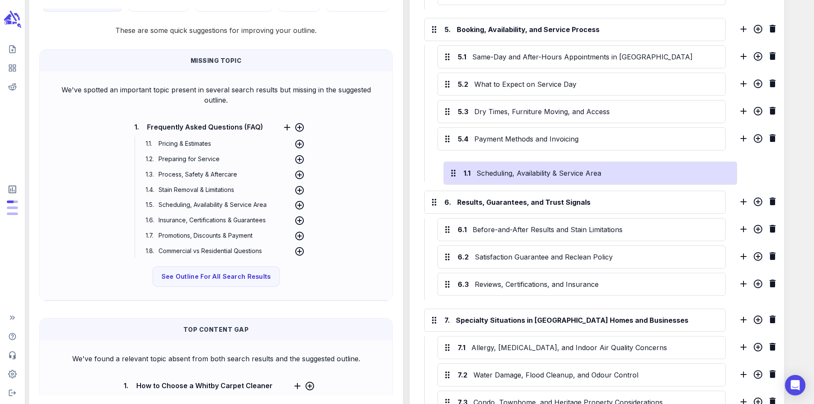
drag, startPoint x: 455, startPoint y: 141, endPoint x: 454, endPoint y: 180, distance: 38.5
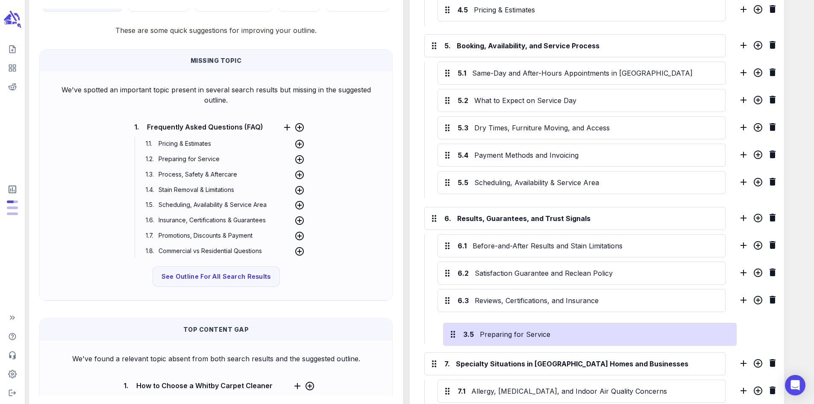
scroll to position [917, 0]
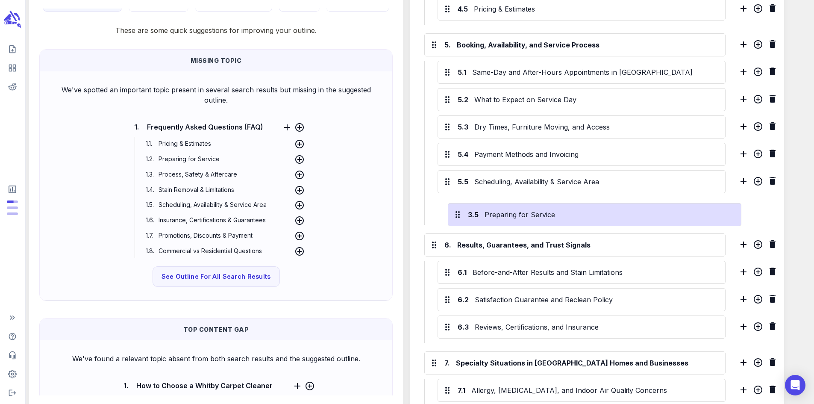
drag, startPoint x: 453, startPoint y: 69, endPoint x: 456, endPoint y: 218, distance: 149.5
click at [456, 218] on div "1. Overview: Carpet Cleaning Whitby 1.1 Process, Safety & Aftercare 1.2 Why Pro…" at bounding box center [579, 28] width 318 height 1351
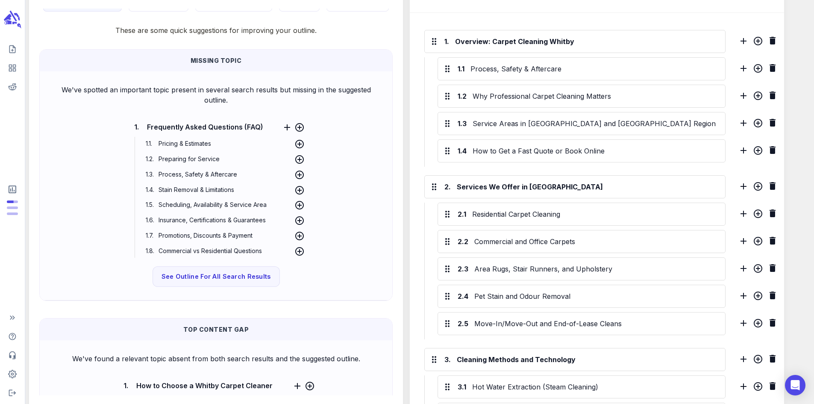
scroll to position [258, 0]
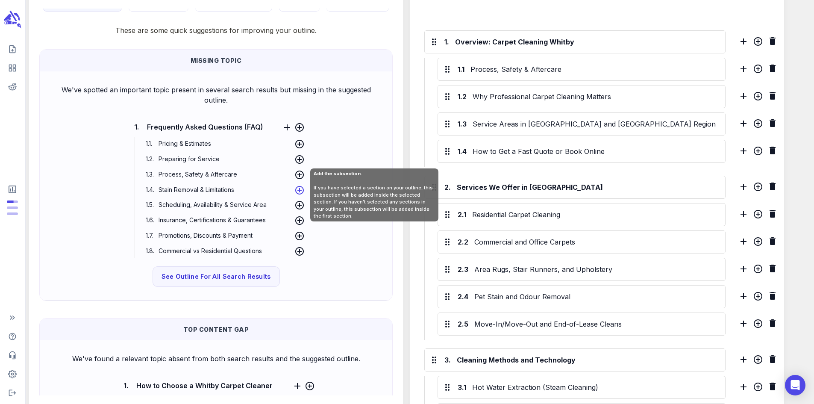
click at [299, 190] on icon at bounding box center [299, 189] width 9 height 9
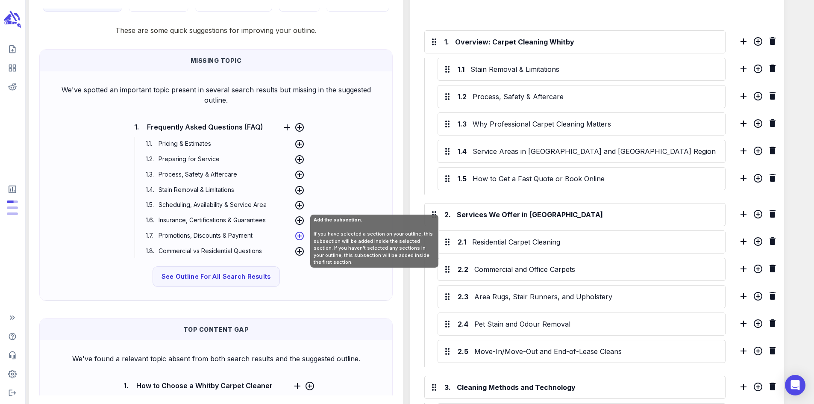
click at [299, 235] on icon at bounding box center [299, 235] width 9 height 9
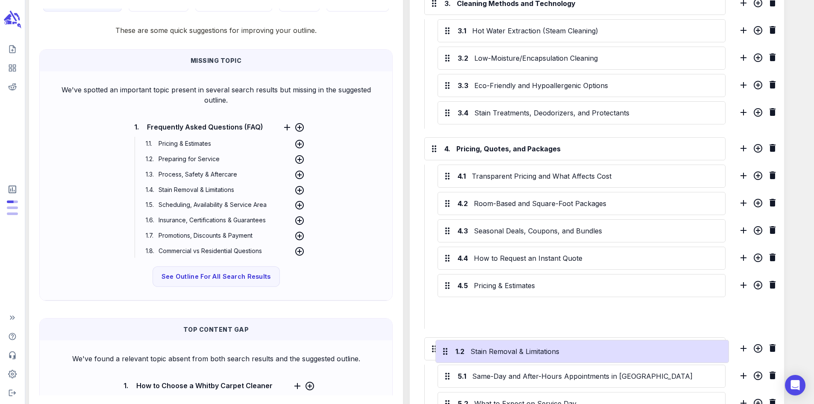
scroll to position [672, 0]
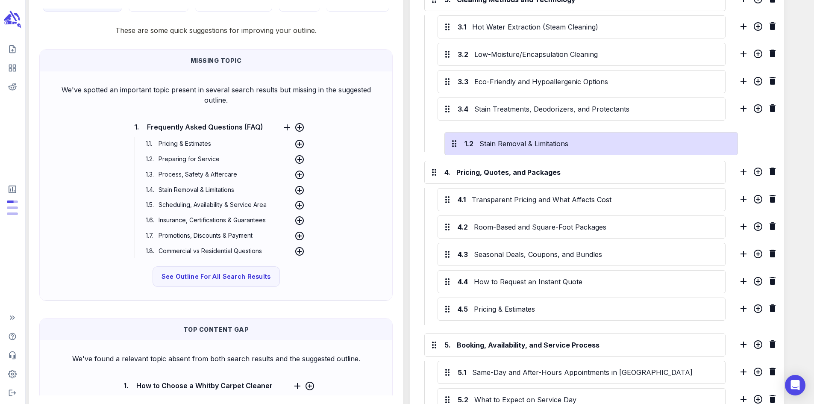
drag, startPoint x: 453, startPoint y: 87, endPoint x: 453, endPoint y: 146, distance: 59.8
click at [453, 146] on div "1. Overview: Carpet Cleaning Whitby 1.1 Promotions, Discounts & Payment 1.2 Sta…" at bounding box center [579, 302] width 318 height 1406
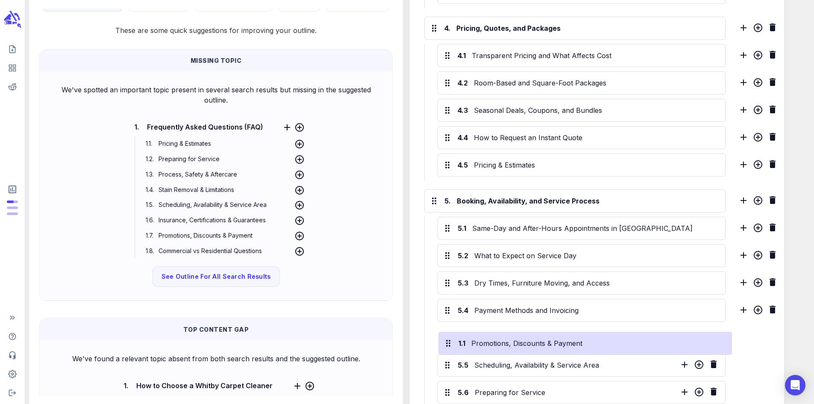
scroll to position [794, 0]
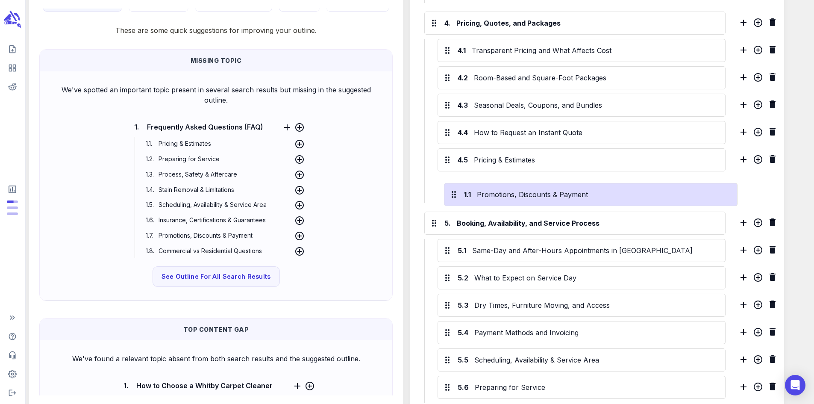
drag, startPoint x: 453, startPoint y: 159, endPoint x: 452, endPoint y: 198, distance: 38.9
click at [452, 198] on div "1. Overview: Carpet Cleaning Whitby 1.1 Promotions, Discounts & Payment 1.2 Pro…" at bounding box center [579, 180] width 318 height 1406
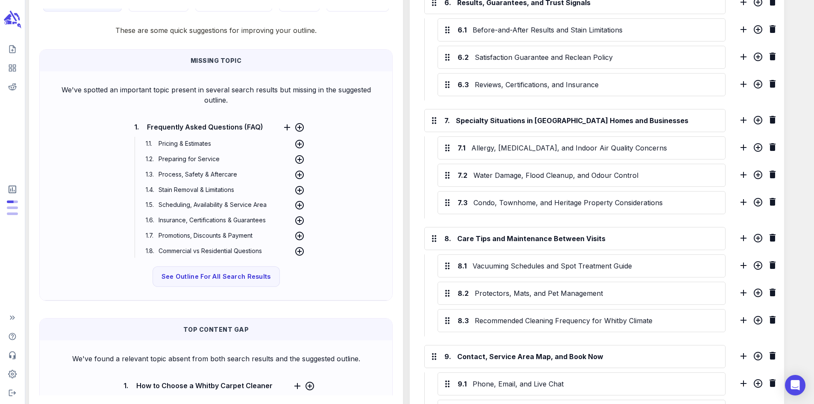
scroll to position [1311, 0]
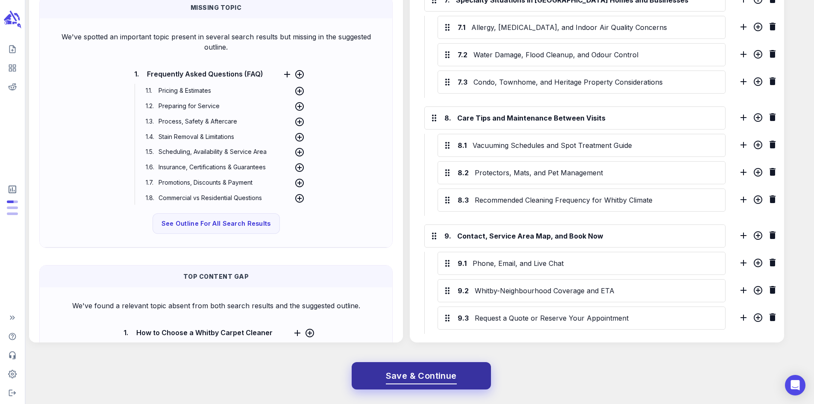
click at [410, 375] on span "Save & Continue" at bounding box center [421, 375] width 71 height 15
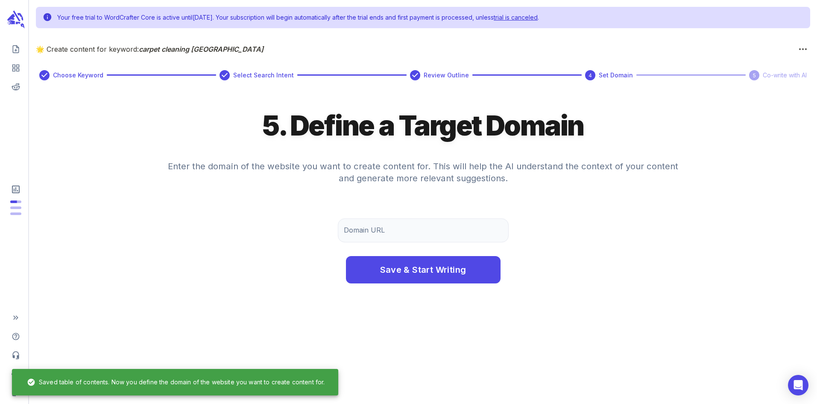
scroll to position [0, 0]
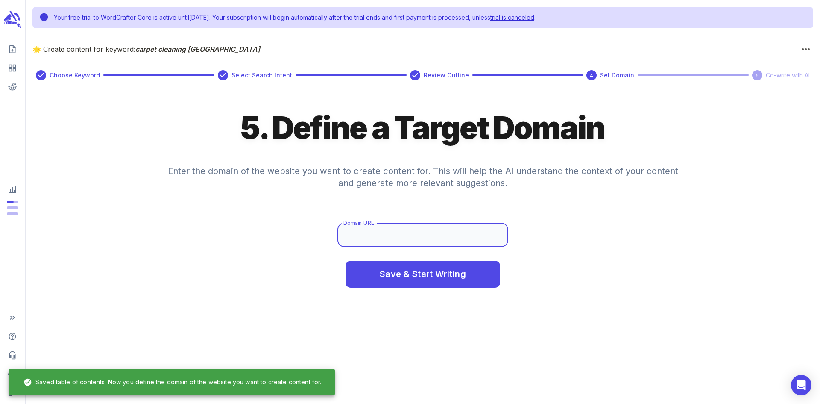
click at [366, 234] on input "Domain URL" at bounding box center [422, 235] width 171 height 24
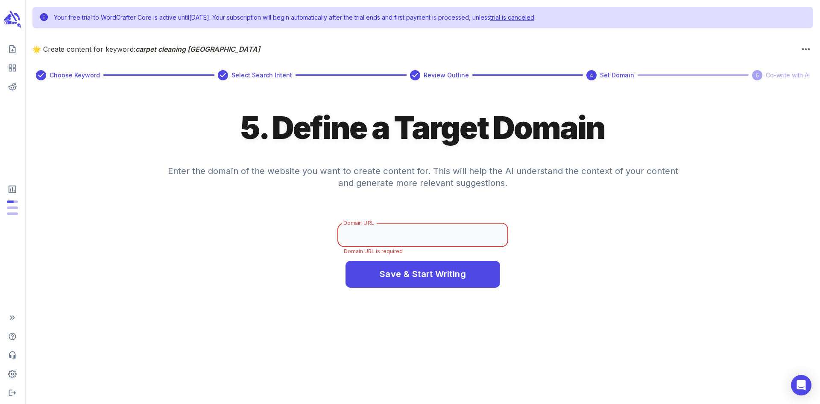
paste input "[URL][DOMAIN_NAME]"
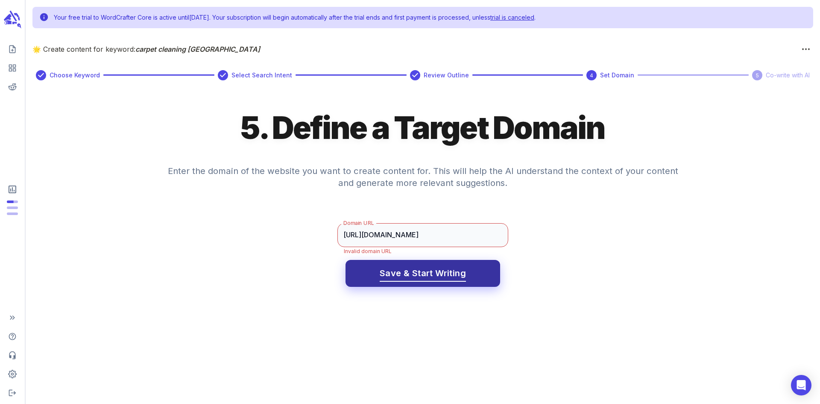
click at [413, 276] on span "Save & Start Writing" at bounding box center [423, 273] width 86 height 15
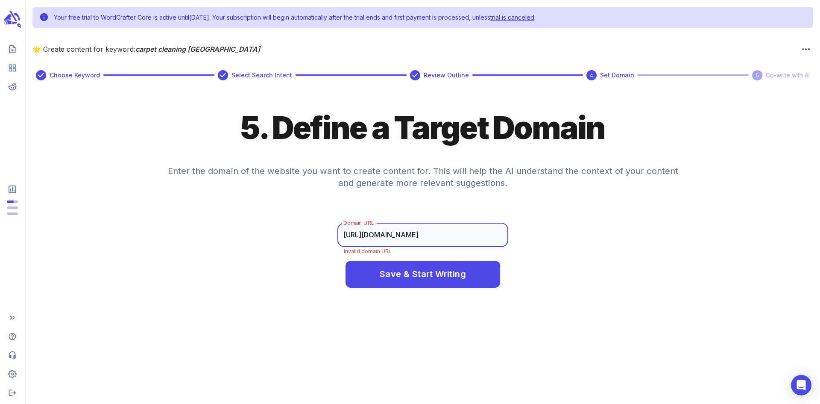
click at [374, 233] on input "[URL][DOMAIN_NAME]" at bounding box center [422, 235] width 171 height 24
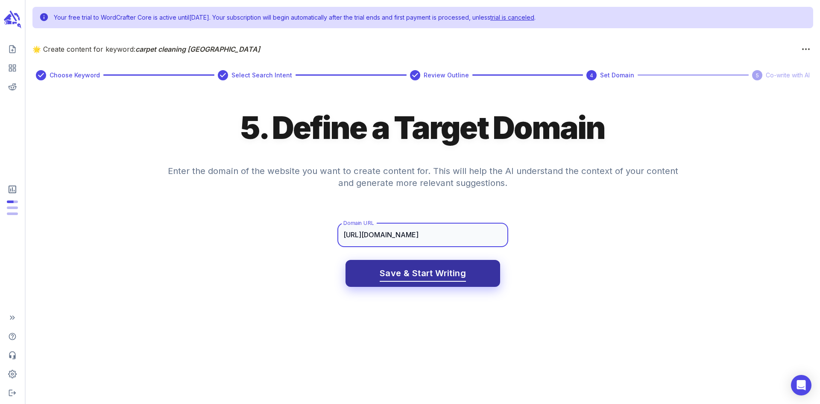
type input "[URL][DOMAIN_NAME]"
click at [424, 275] on span "Save & Start Writing" at bounding box center [423, 273] width 86 height 15
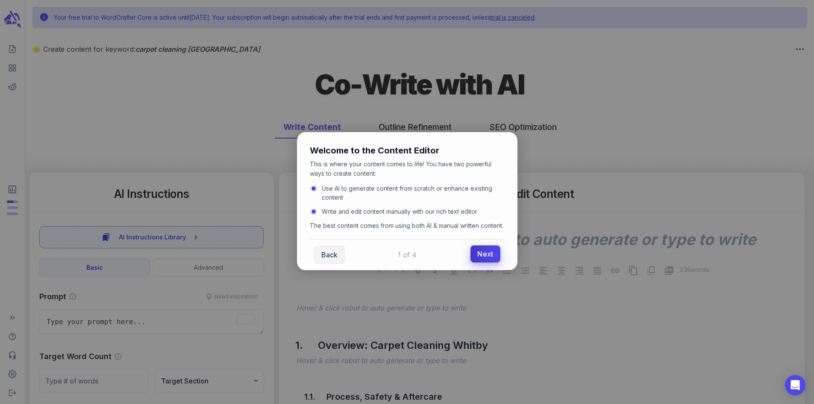
click at [485, 262] on link "Next" at bounding box center [484, 253] width 29 height 17
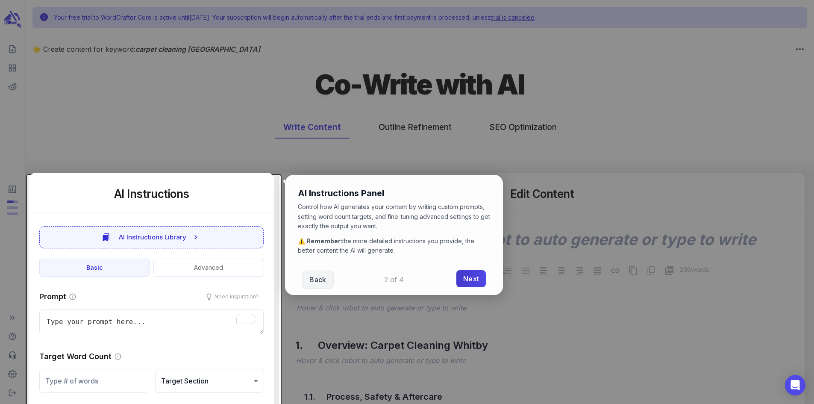
click at [468, 280] on link "Next" at bounding box center [470, 278] width 29 height 17
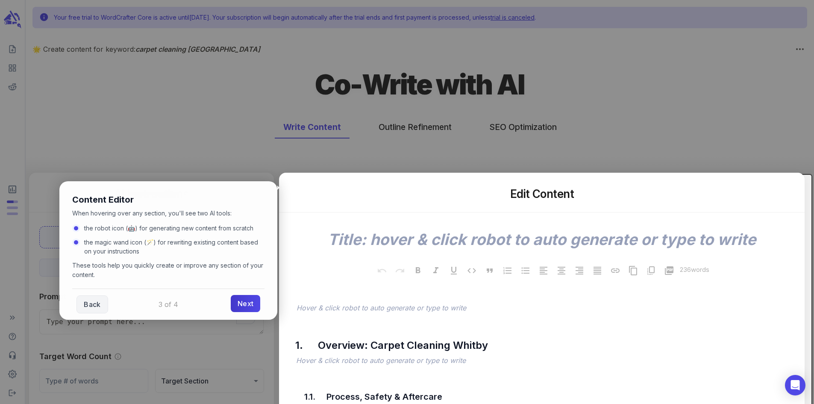
click at [244, 304] on link "Next" at bounding box center [245, 303] width 29 height 17
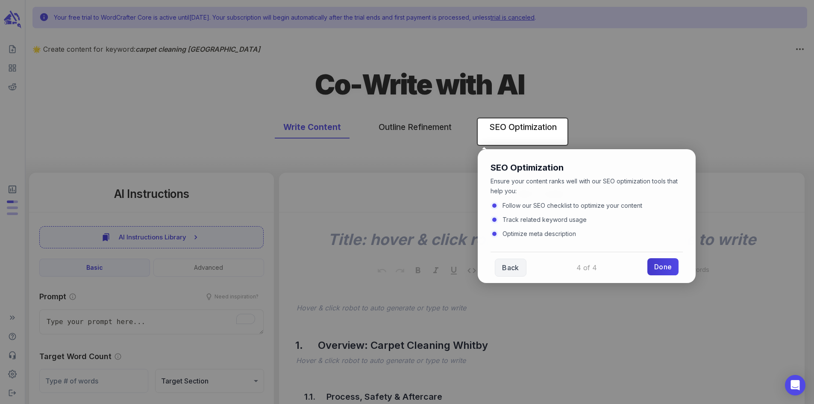
click at [653, 264] on link "Done" at bounding box center [662, 266] width 31 height 17
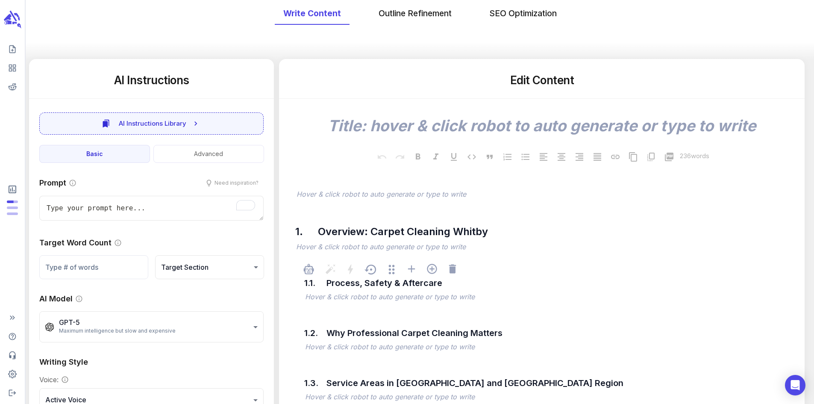
scroll to position [113, 0]
click at [505, 112] on icon "button" at bounding box center [504, 111] width 1 height 2
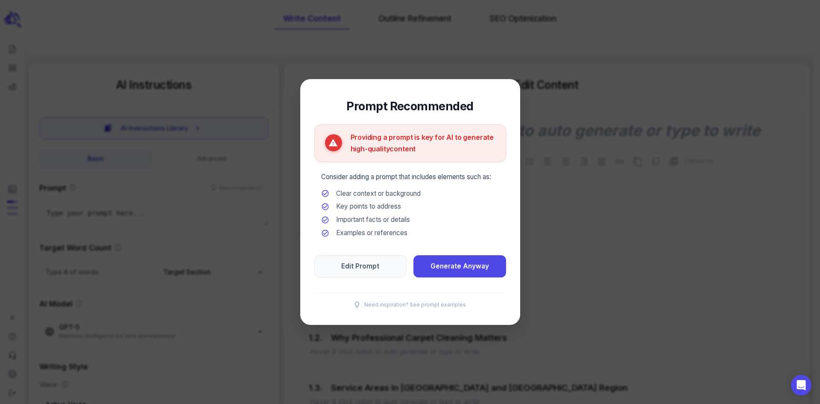
click at [327, 63] on div at bounding box center [410, 202] width 820 height 404
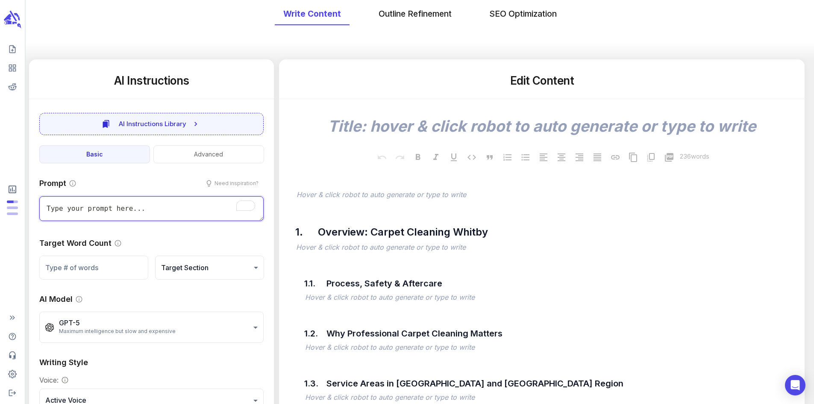
click at [187, 210] on textarea "To enrich screen reader interactions, please activate Accessibility in Grammarl…" at bounding box center [151, 208] width 224 height 25
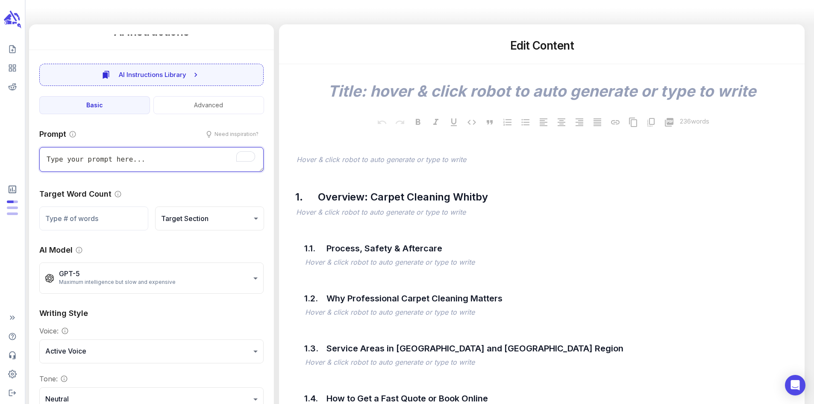
scroll to position [0, 0]
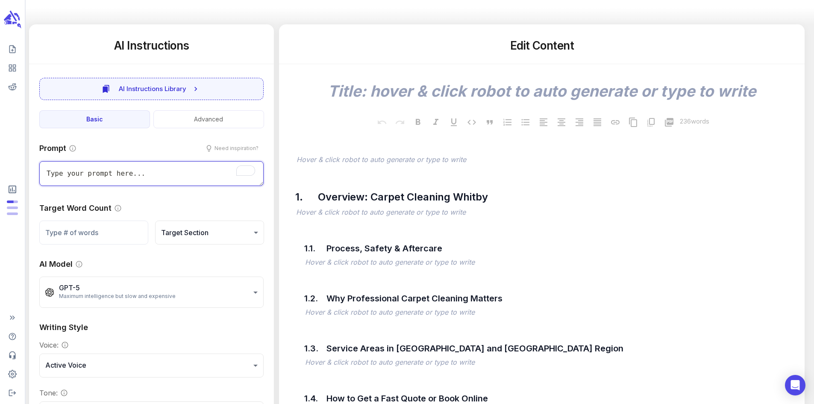
click at [155, 179] on textarea "To enrich screen reader interactions, please activate Accessibility in Grammarl…" at bounding box center [151, 173] width 224 height 25
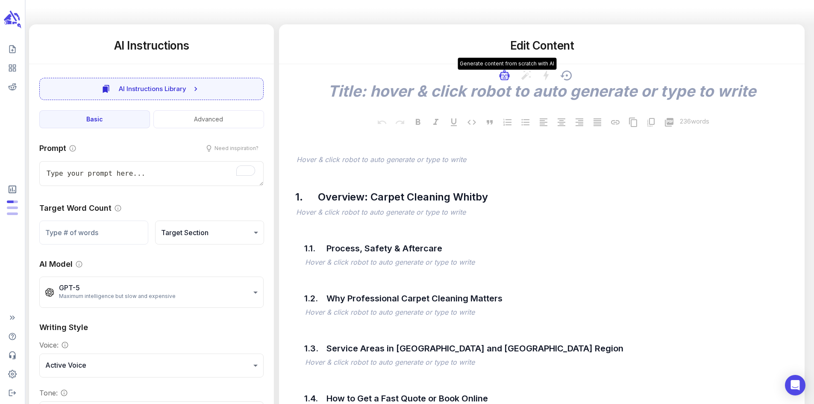
click at [504, 76] on icon "button" at bounding box center [502, 75] width 3 height 3
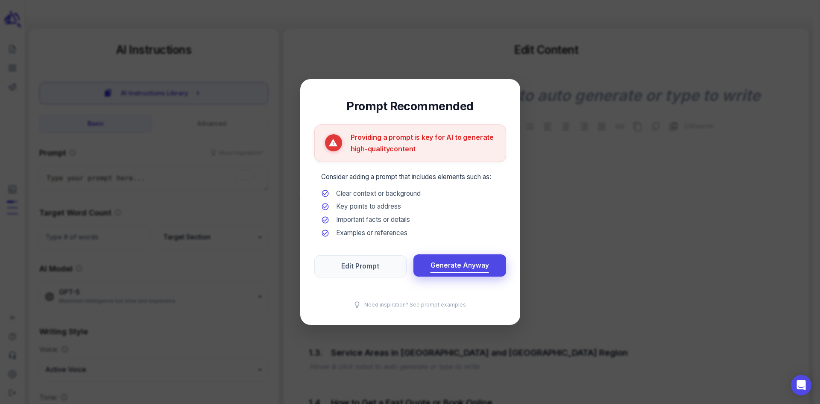
click at [443, 266] on span "Generate Anyway" at bounding box center [459, 266] width 59 height 12
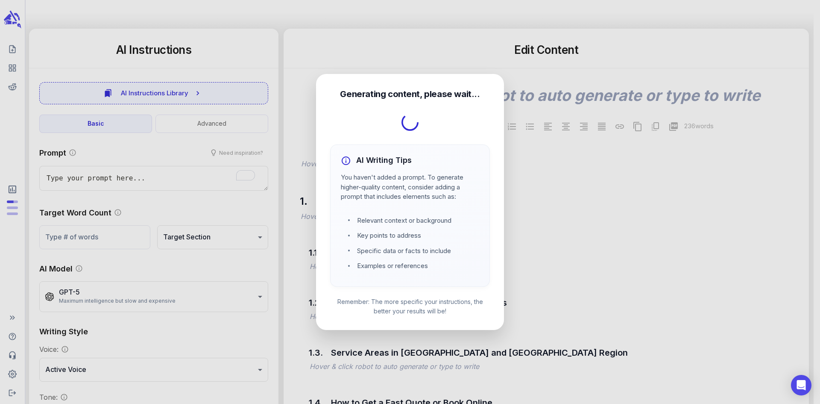
type textarea "x"
type textarea "Carpet Cleaning Whitby: Services, Pricing, and Booking Guide"
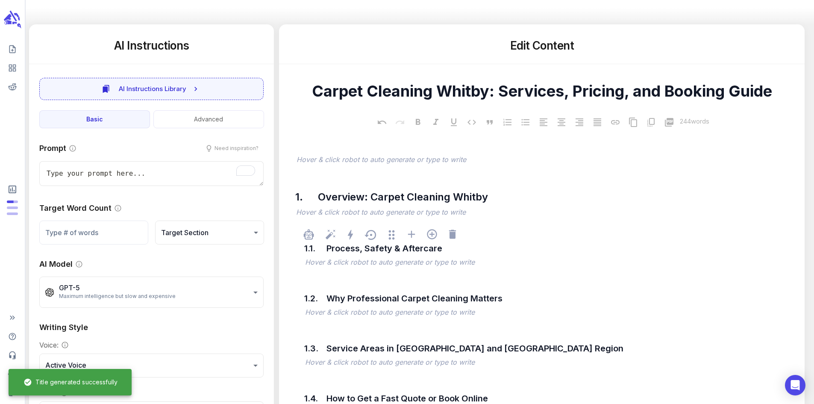
type textarea "x"
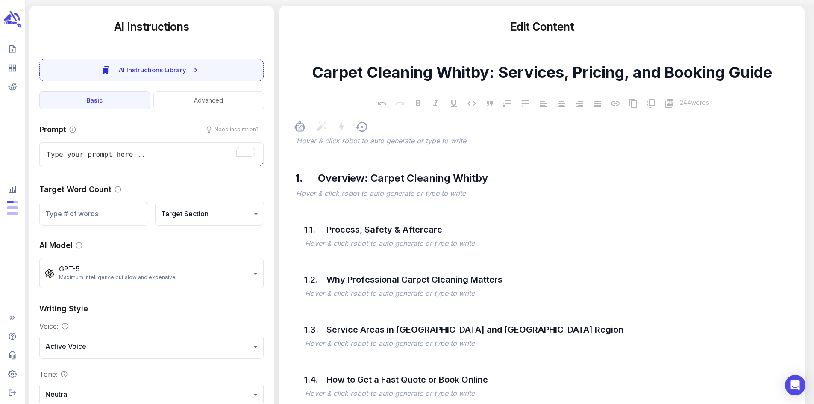
scroll to position [168, 0]
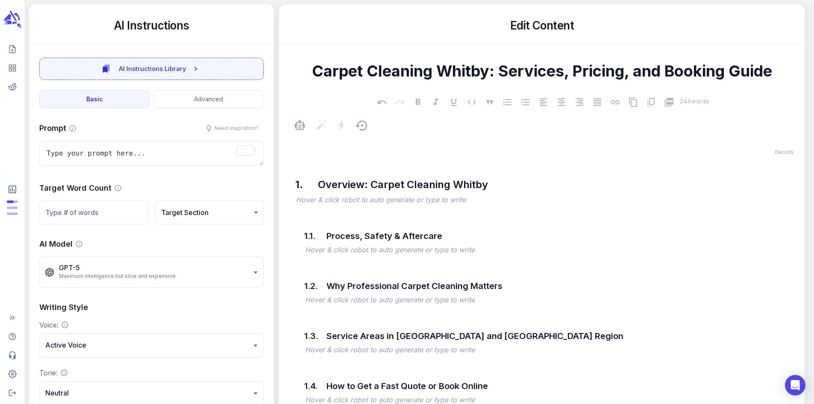
click at [364, 145] on p "﻿" at bounding box center [545, 140] width 499 height 10
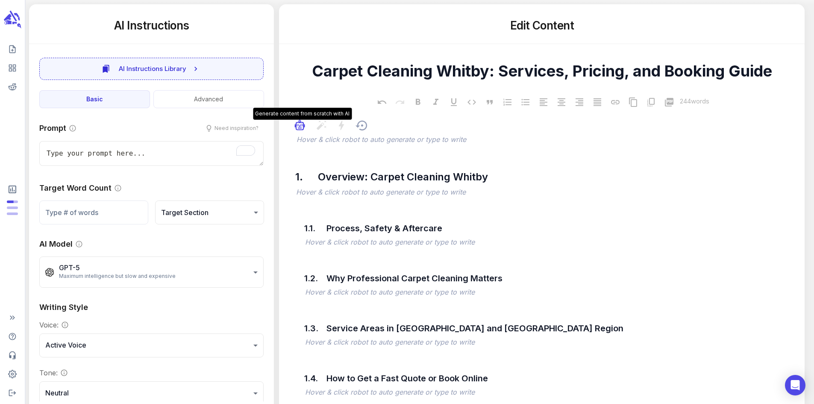
click at [303, 129] on icon "button" at bounding box center [299, 126] width 6 height 6
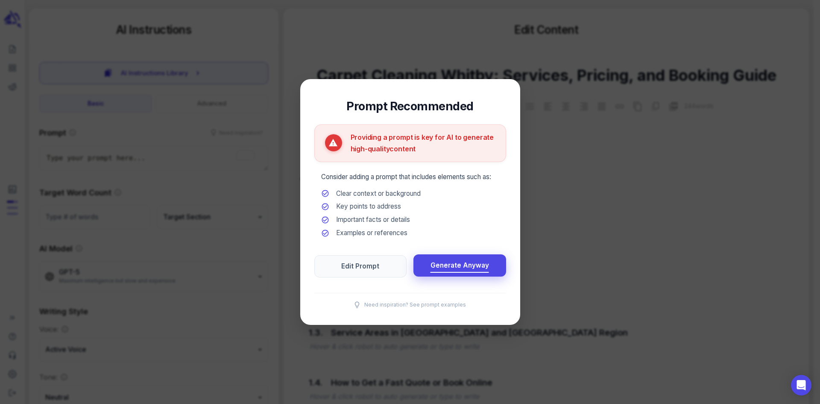
click at [455, 266] on span "Generate Anyway" at bounding box center [459, 266] width 59 height 12
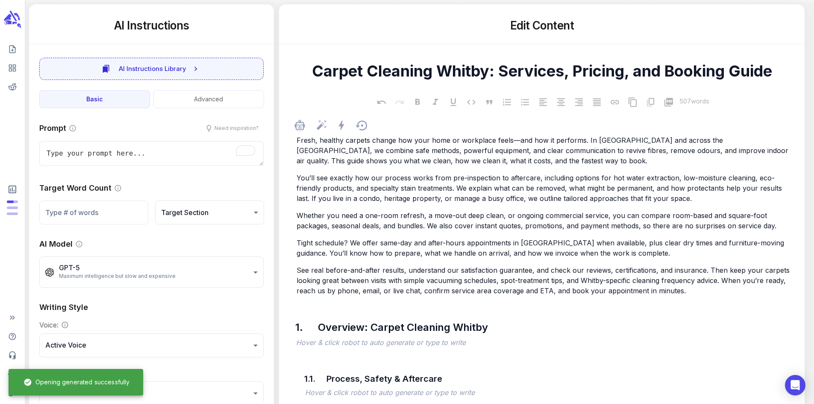
type textarea "x"
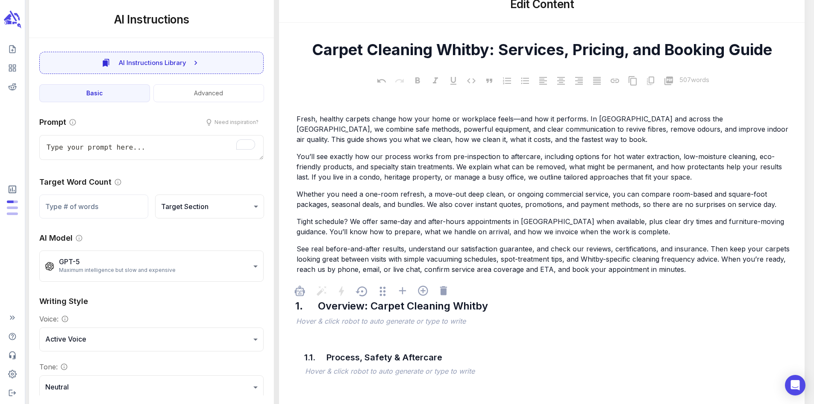
scroll to position [189, 0]
click at [179, 148] on textarea "To enrich screen reader interactions, please activate Accessibility in Grammarl…" at bounding box center [151, 147] width 224 height 25
type textarea "C"
type textarea "x"
type textarea "Ca"
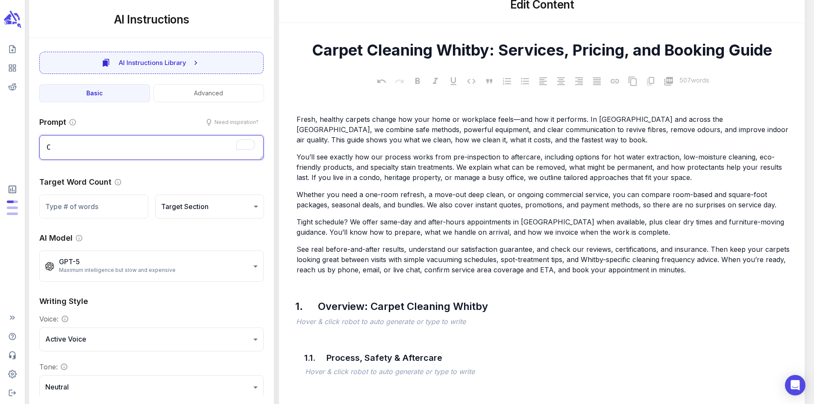
type textarea "x"
type textarea "Can"
type textarea "x"
type textarea "Can"
type textarea "x"
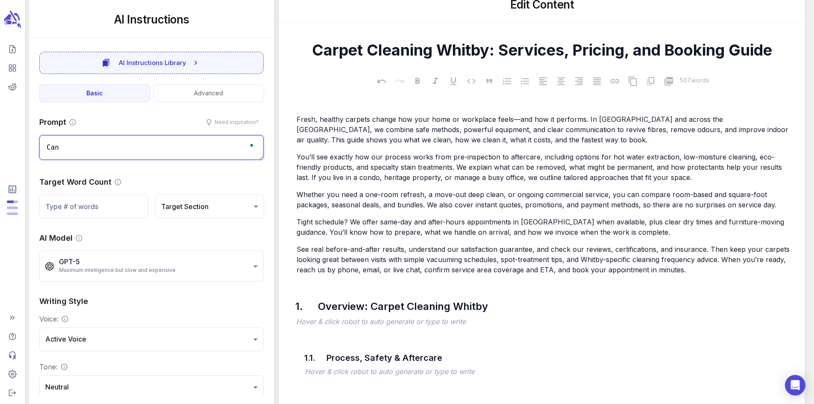
type textarea "Can y"
type textarea "x"
type textarea "Can yo"
type textarea "x"
type textarea "Can you"
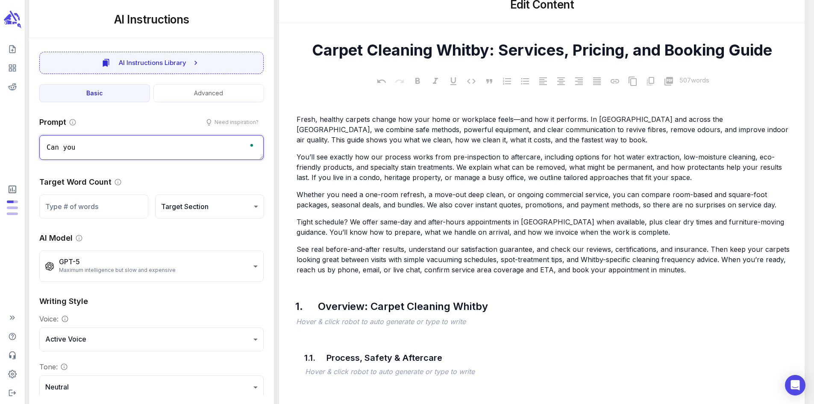
type textarea "x"
type textarea "Can you"
type textarea "x"
type textarea "Can you p"
type textarea "x"
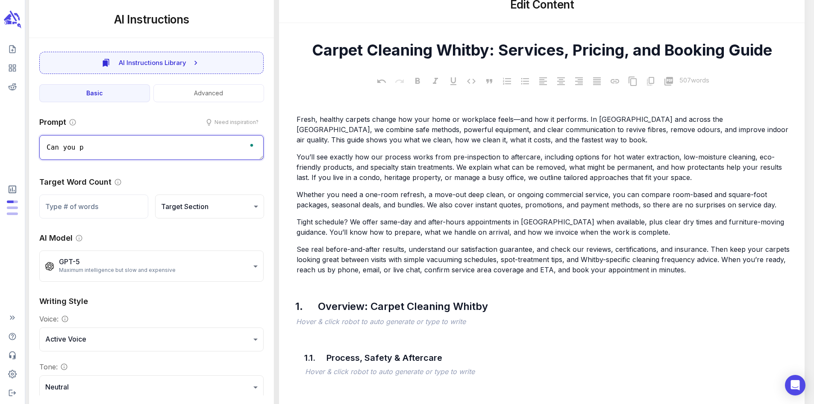
type textarea "Can you pr"
type textarea "x"
type textarea "Can you pro"
type textarea "x"
type textarea "Can you prov"
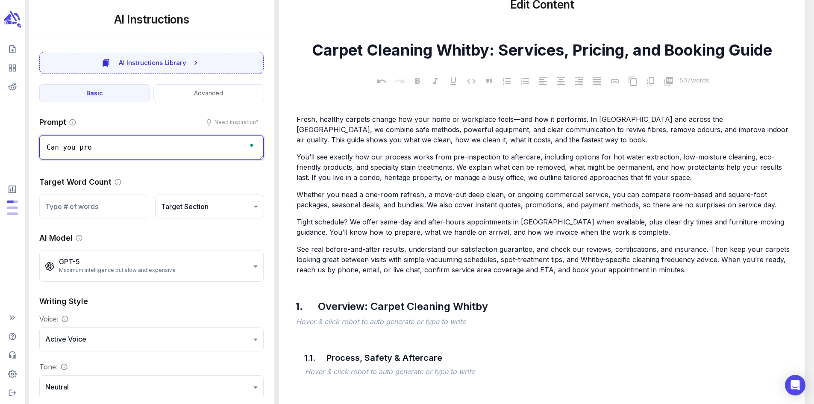
type textarea "x"
type textarea "Can you provi"
type textarea "x"
type textarea "Can you provid"
type textarea "x"
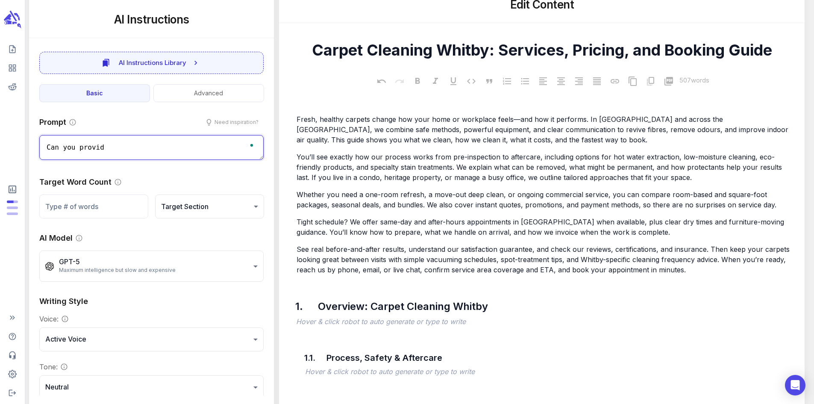
type textarea "Can you provide"
type textarea "x"
type textarea "Can you provide"
type textarea "x"
type textarea "Can you provide s"
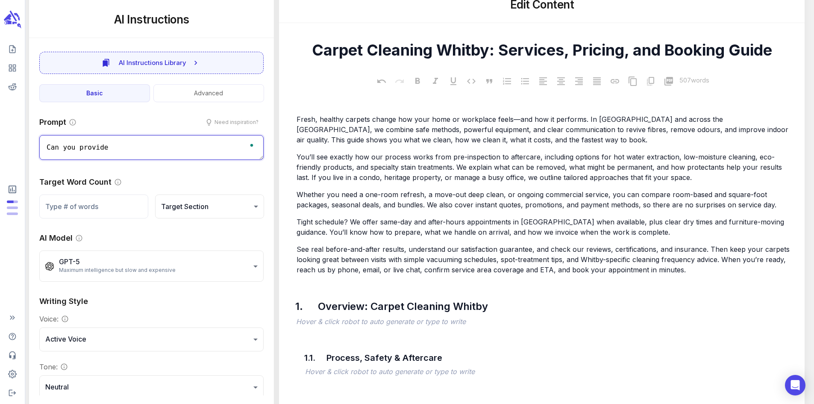
type textarea "x"
type textarea "Can you provide so"
type textarea "x"
type textarea "Can you provide som"
type textarea "x"
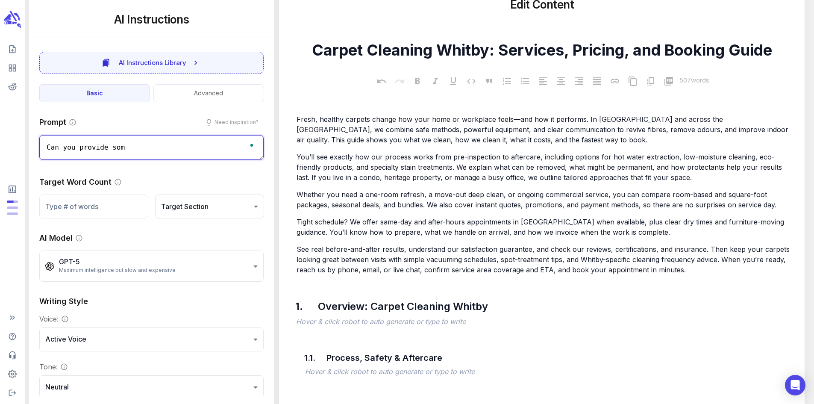
type textarea "Can you provide some"
type textarea "x"
type textarea "Can you provide some"
type textarea "x"
type textarea "Can you provide some"
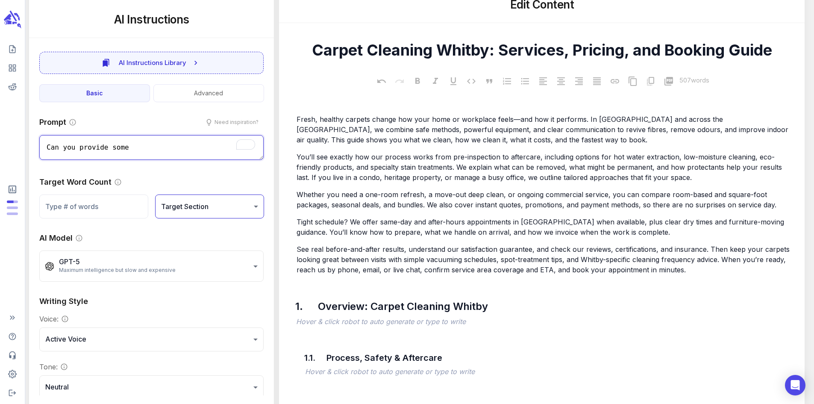
type textarea "x"
type textarea "Can you provide some b"
type textarea "x"
type textarea "Can you provide some bu"
type textarea "x"
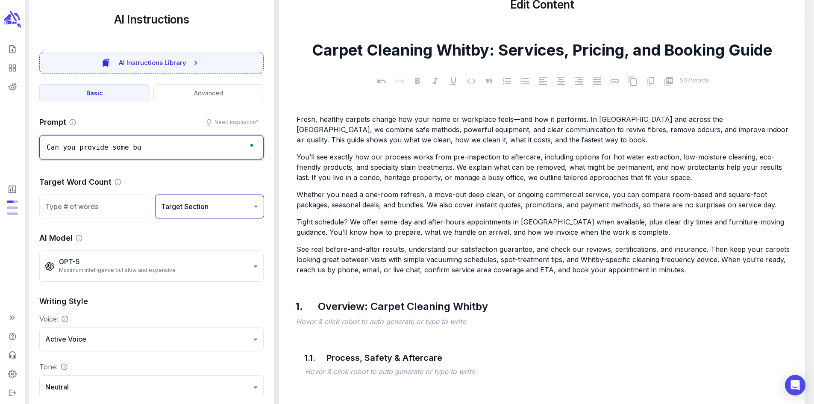
type textarea "Can you provide some bul"
type textarea "x"
type textarea "Can you provide some bull"
type textarea "x"
type textarea "Can you provide some bulle"
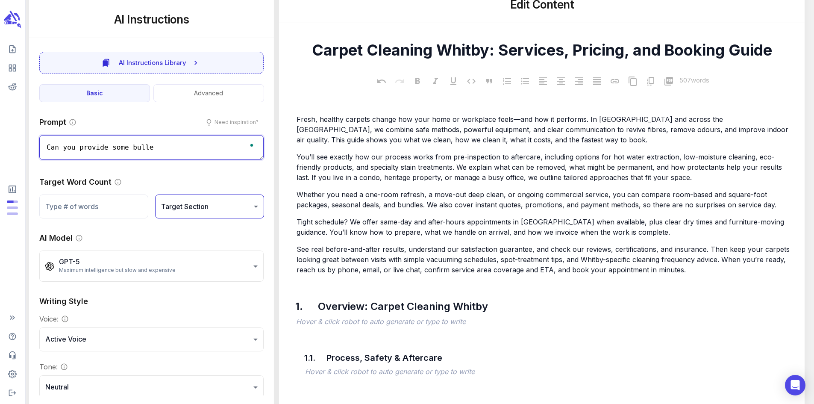
type textarea "x"
type textarea "Can you provide some bullet"
type textarea "x"
type textarea "Can you provide some bullet"
type textarea "x"
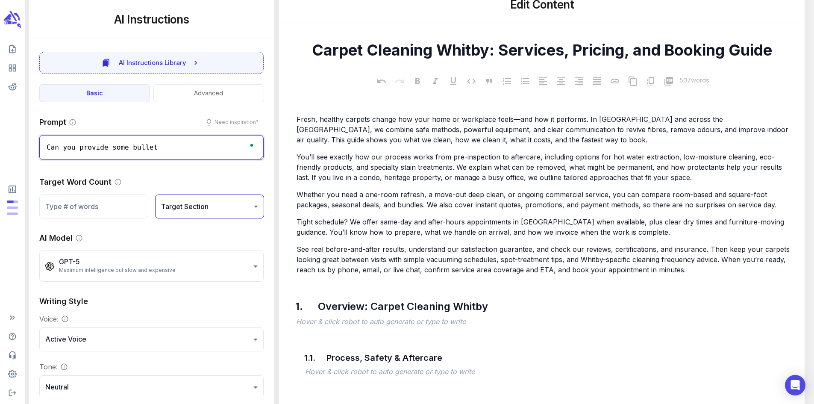
type textarea "Can you provide some bullet p"
type textarea "x"
type textarea "Can you provide some bullet po"
type textarea "x"
type textarea "Can you provide some bullet poi"
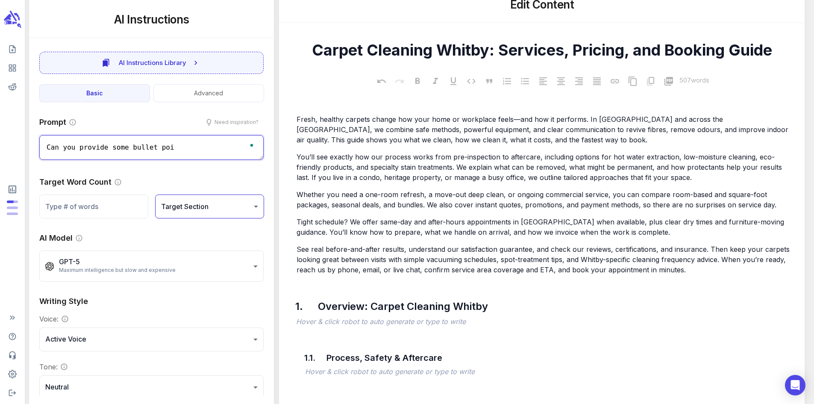
type textarea "x"
type textarea "Can you provide some bullet poin"
type textarea "x"
type textarea "Can you provide some bullet point"
type textarea "x"
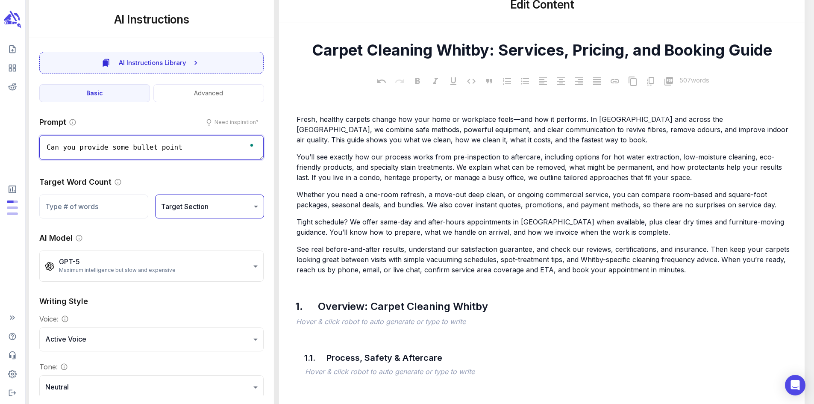
type textarea "Can you provide some bullet points"
type textarea "x"
type textarea "Can you provide some bullet points"
type textarea "x"
type textarea "Can you provide some bullet points t"
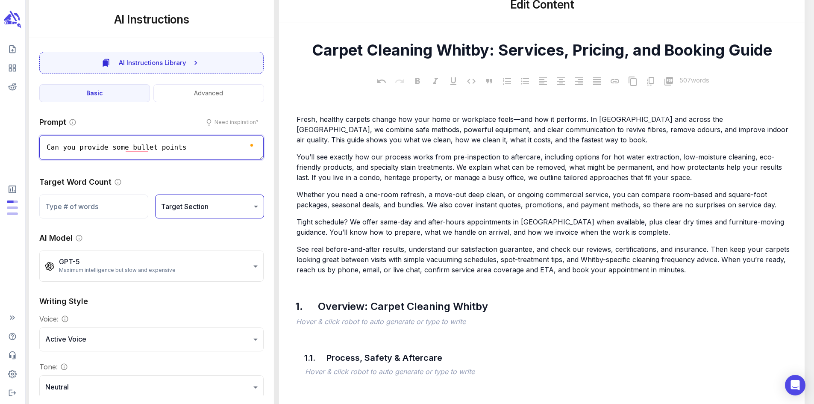
type textarea "x"
type textarea "Can you provide some bullet points th"
type textarea "x"
type textarea "Can you provide some bullet points thta"
type textarea "x"
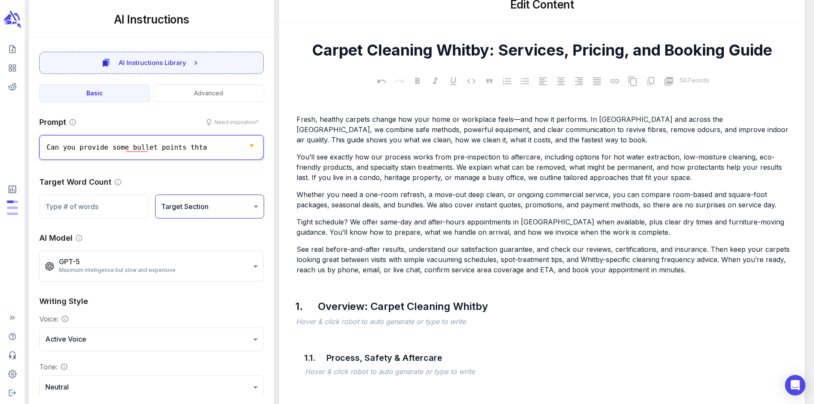
type textarea "Can you provide some bullet points tht"
type textarea "x"
type textarea "Can you provide some bullet points th"
type textarea "x"
type textarea "Can you provide some bullet points tha"
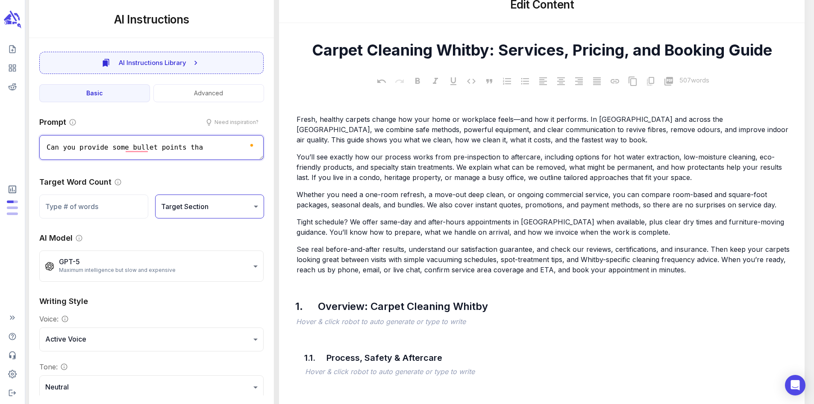
type textarea "x"
type textarea "Can you provide some bullet points that"
type textarea "x"
type textarea "Can you provide some bullet points that"
type textarea "x"
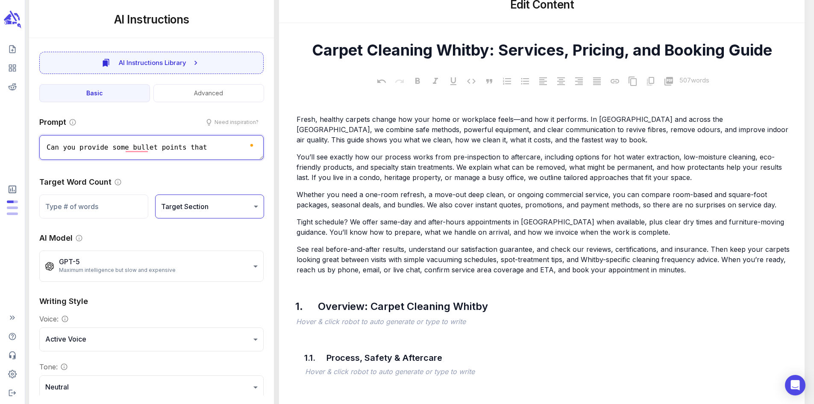
type textarea "Can you provide some bullet points that c"
type textarea "x"
type textarea "Can you provide some bullet points that can"
type textarea "x"
type textarea "Can you provide some bullet points that can"
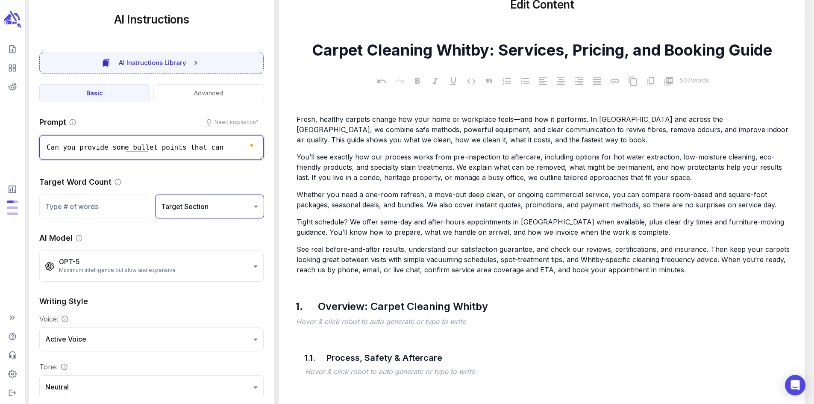
type textarea "x"
type textarea "Can you provide some bullet points that can b"
type textarea "x"
type textarea "Can you provide some bullet points that can be"
type textarea "x"
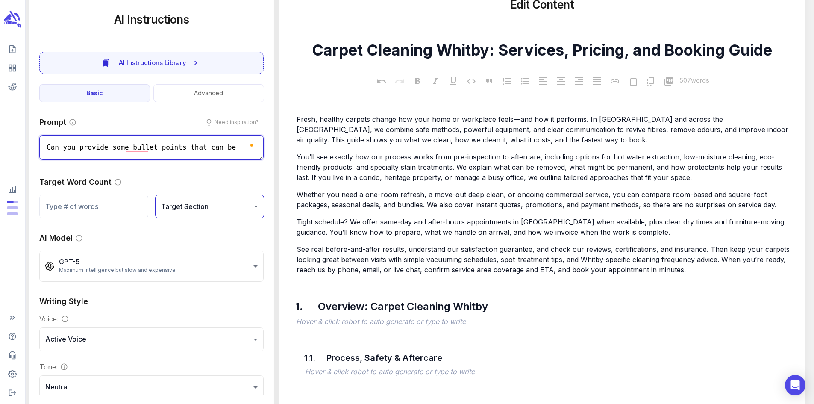
type textarea "Can you provide some bullet points that can be a"
type textarea "x"
type textarea "Can you provide some bullet points that can be ad"
type textarea "x"
type textarea "Can you provide some bullet points that can be add"
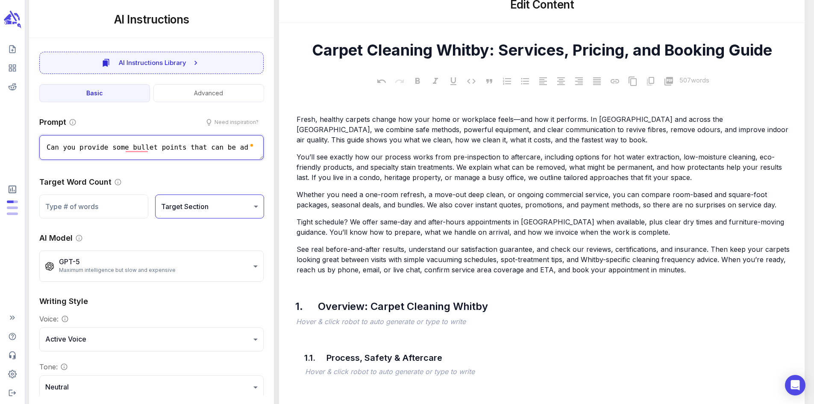
type textarea "x"
type textarea "Can you provide some bullet points that can be adde"
type textarea "x"
type textarea "Can you provide some bullet points that can be added"
type textarea "x"
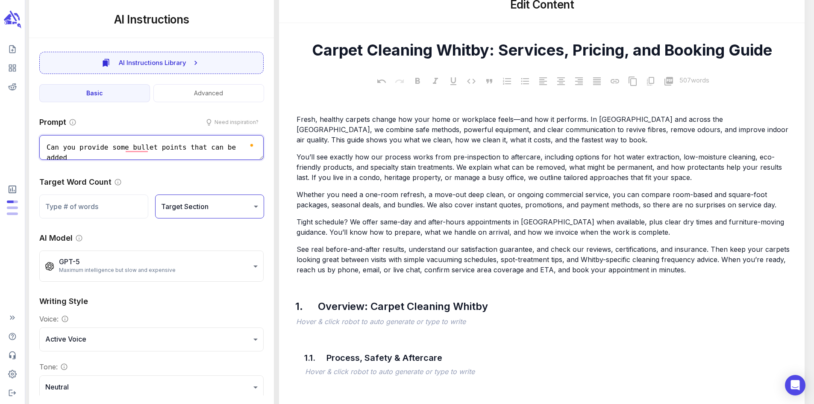
type textarea "Can you provide some bullet points that can be added"
type textarea "x"
type textarea "Can you provide some bullet points that can be added i"
type textarea "x"
type textarea "Can you provide some bullet points that can be added in"
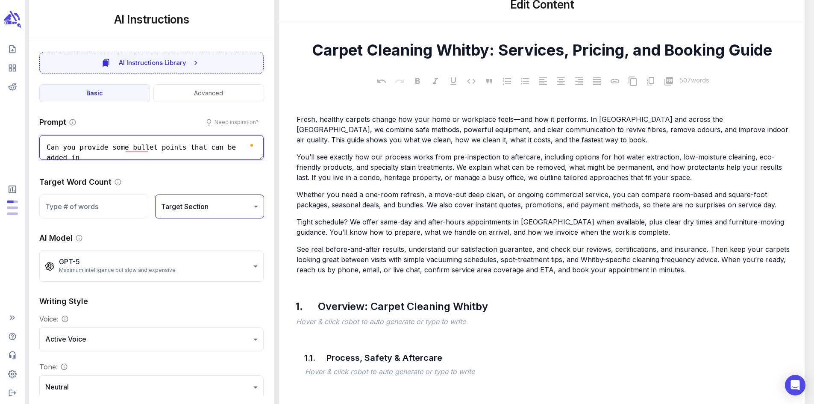
type textarea "x"
type textarea "Can you provide some bullet points that can be added in"
type textarea "x"
type textarea "Can you provide some bullet points that can be added in t"
type textarea "x"
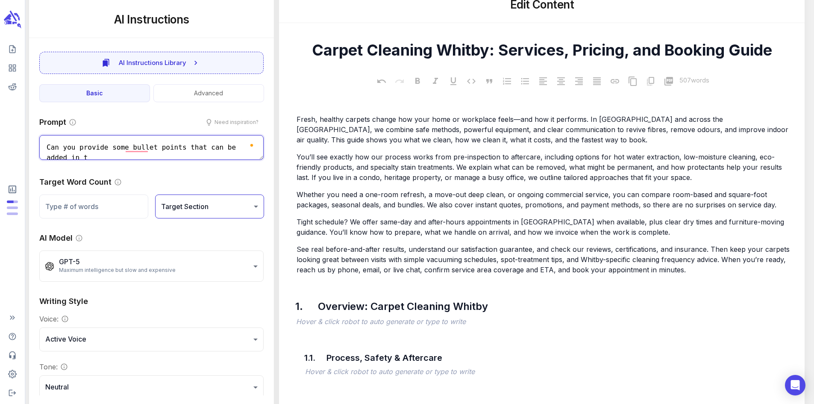
type textarea "Can you provide some bullet points that can be added in th"
type textarea "x"
type textarea "Can you provide some bullet points that can be added in the"
type textarea "x"
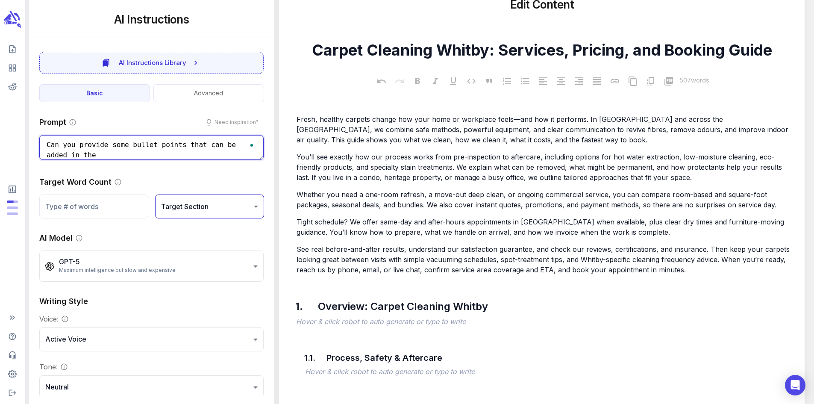
type textarea "Can you provide some bullet points that can be added in the h"
type textarea "x"
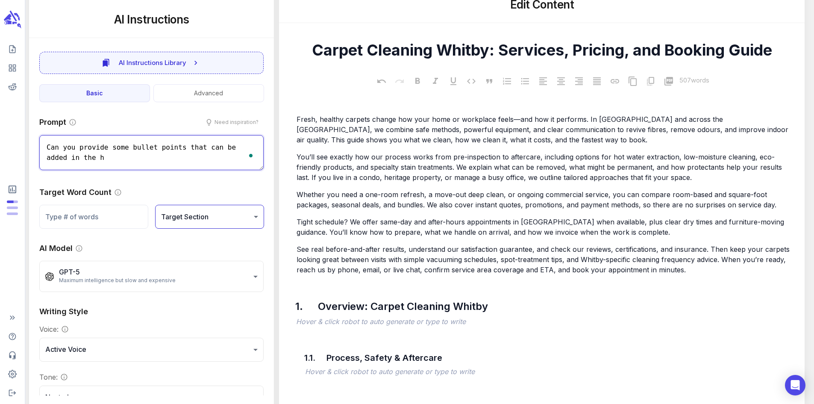
scroll to position [0, 0]
type textarea "Can you provide some bullet points that can be added in the he"
type textarea "x"
type textarea "Can you provide some bullet points that can be added in the her"
type textarea "x"
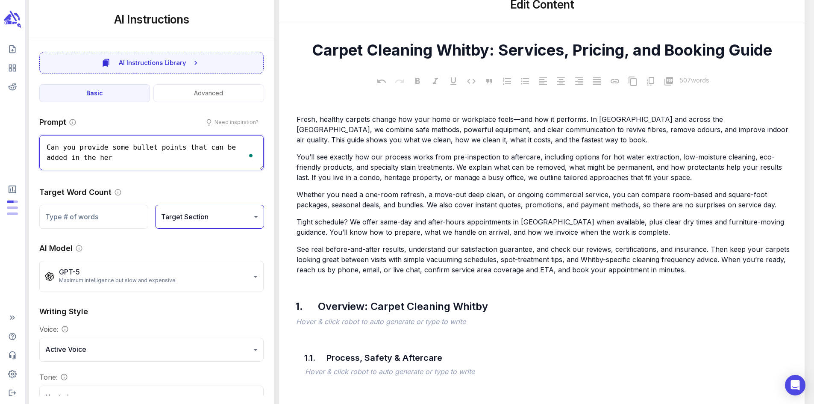
type textarea "Can you provide some bullet points that can be added in the hero"
type textarea "x"
type textarea "Can you provide some bullet points that can be added in the hero"
type textarea "x"
type textarea "Can you provide some bullet points that can be added in the hero i"
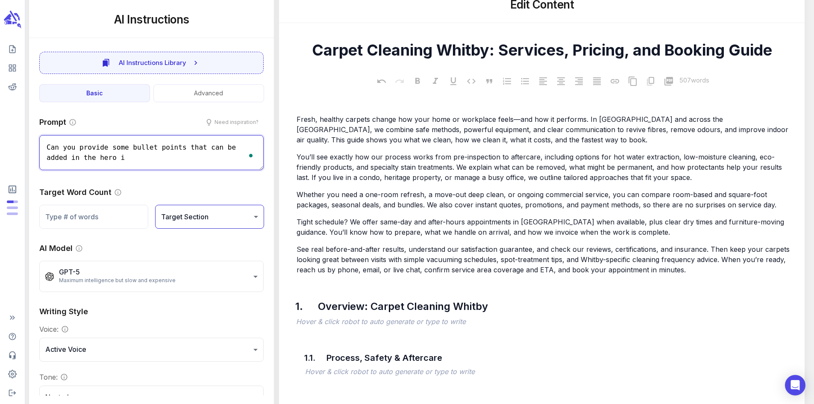
type textarea "x"
type textarea "Can you provide some bullet points that can be added in the hero im"
type textarea "x"
type textarea "Can you provide some bullet points that can be added in the hero ima"
type textarea "x"
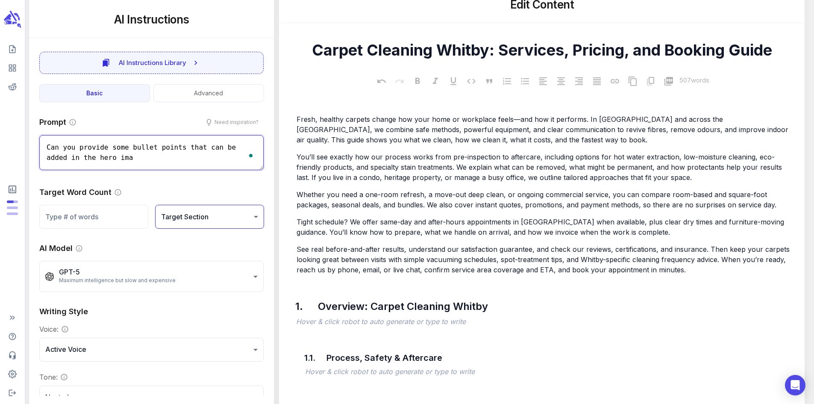
type textarea "Can you provide some bullet points that can be added in the hero imag"
type textarea "x"
type textarea "Can you provide some bullet points that can be added in the hero image"
type textarea "x"
type textarea "Can you provide some bullet points that can be added in the hero image"
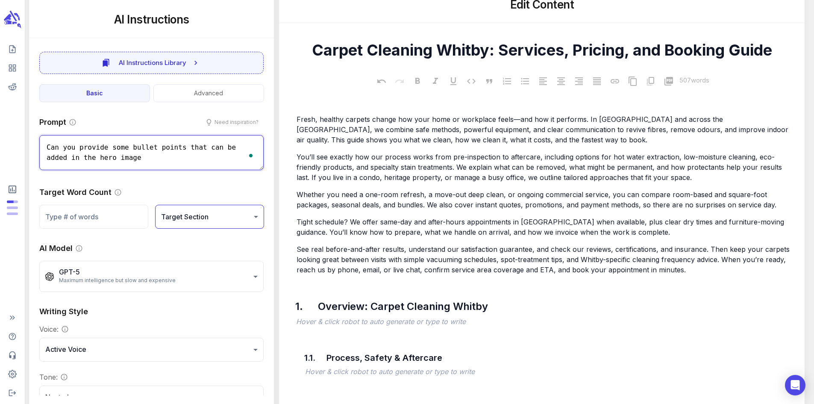
type textarea "x"
type textarea "Can you provide some bullet points that can be added in the hero image"
type textarea "x"
type textarea "Can you provide some bullet points that can be added in the hero image?"
type textarea "x"
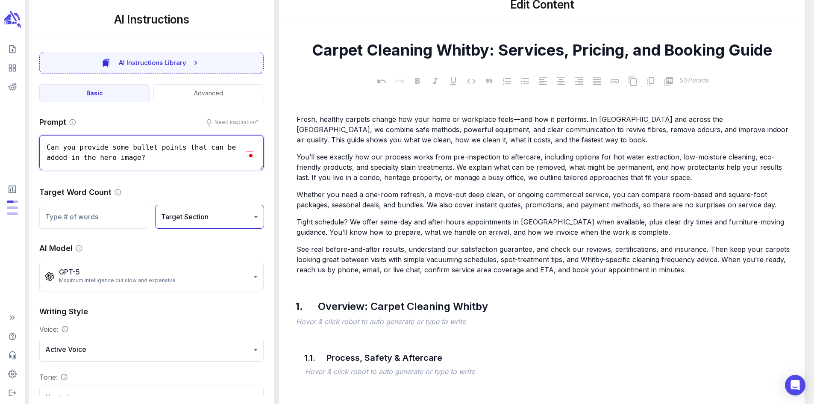
type textarea "Can you provide some bullet points that can be added in the hero image?"
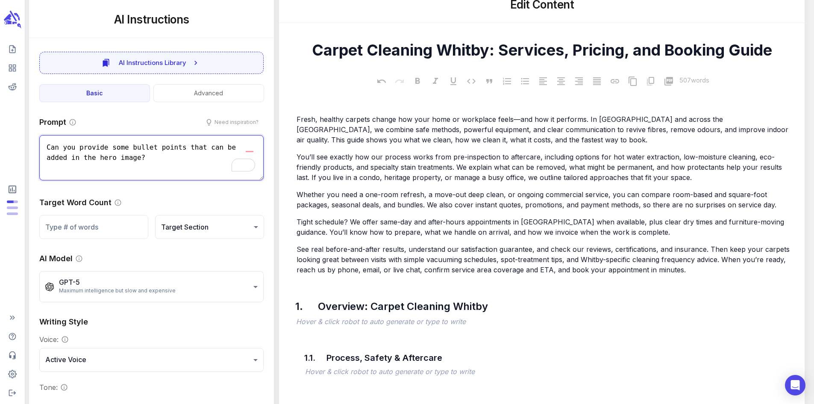
scroll to position [35, 0]
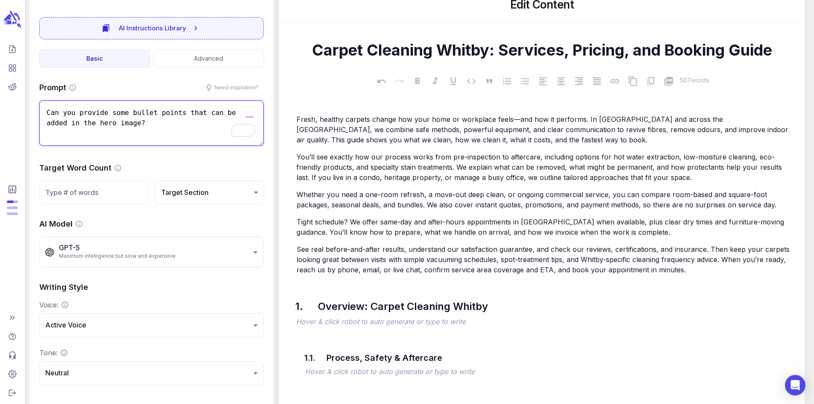
type textarea "x"
type textarea "Can you provide some bullet points that can be added in the hero image?"
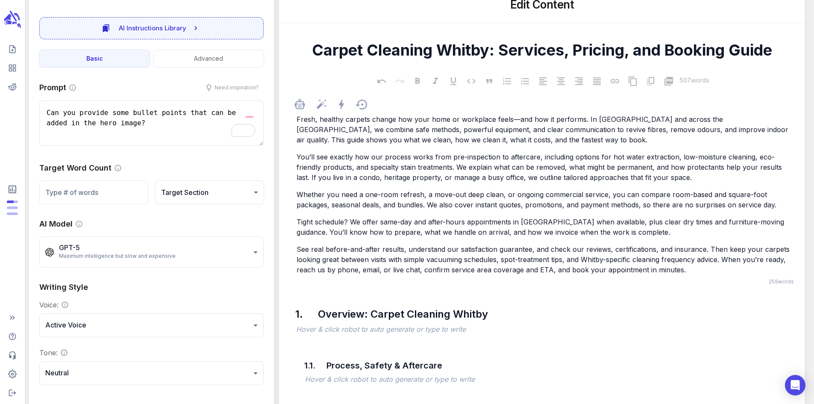
click at [384, 193] on div "Fresh, healthy carpets change how your home or workplace feels—and how it perfo…" at bounding box center [546, 194] width 502 height 162
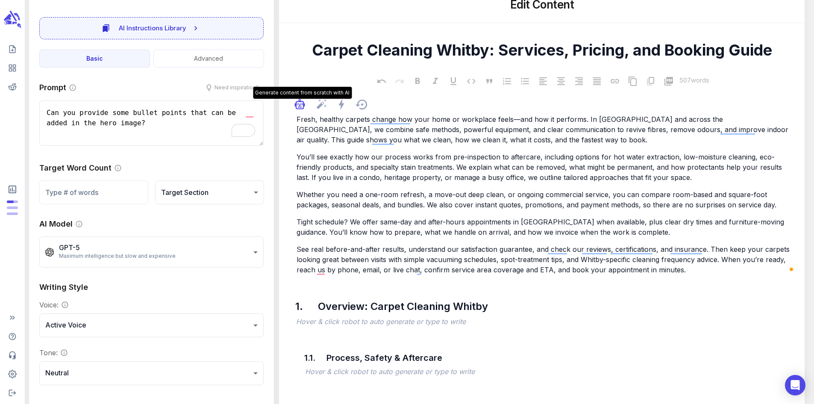
click at [299, 105] on icon "button" at bounding box center [298, 104] width 3 height 3
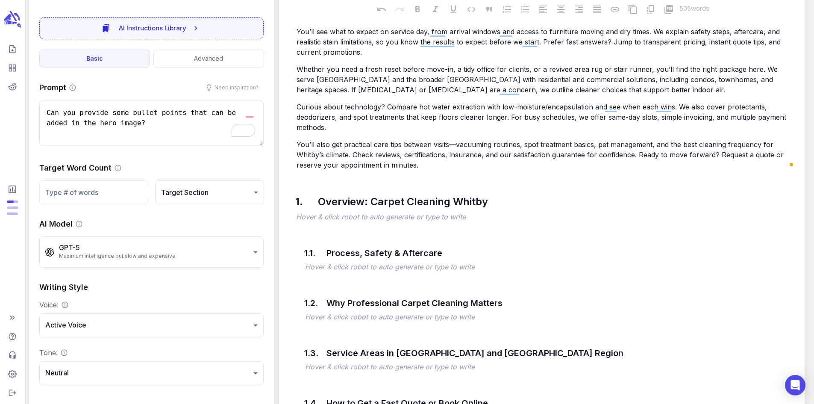
scroll to position [315, 0]
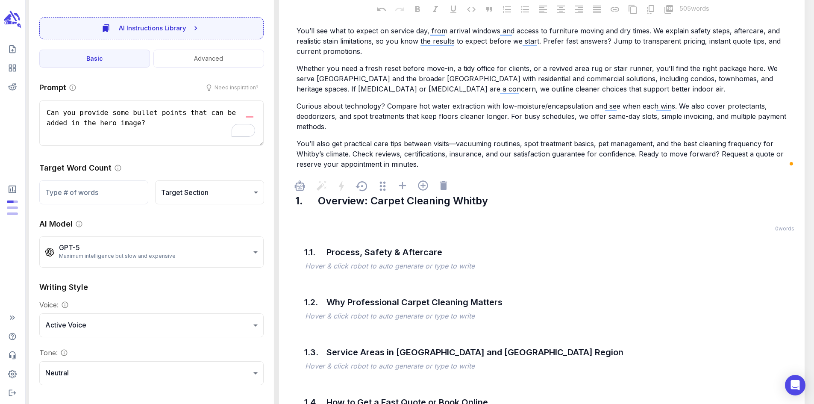
click at [413, 222] on p "﻿" at bounding box center [546, 216] width 500 height 10
click at [303, 190] on icon "button" at bounding box center [299, 187] width 6 height 6
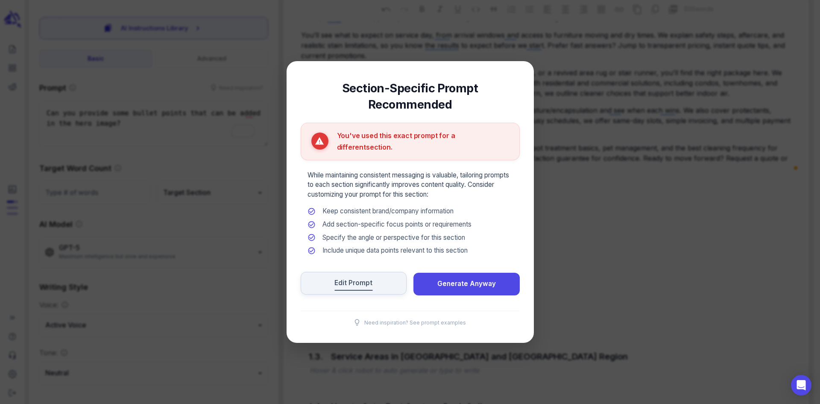
click at [357, 277] on span "Edit Prompt" at bounding box center [353, 283] width 38 height 12
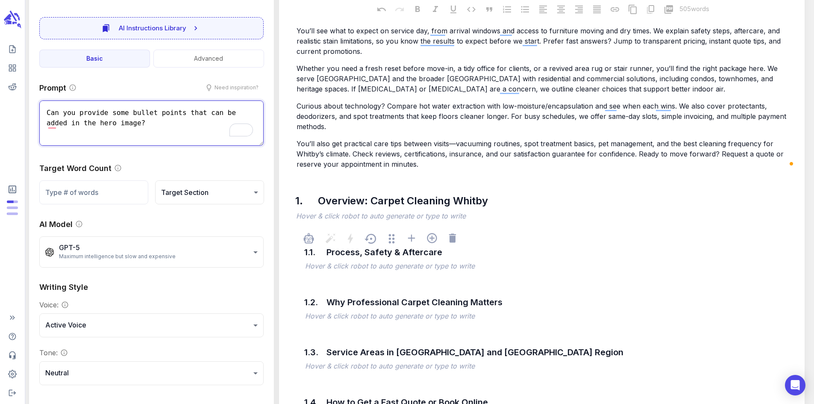
scroll to position [271, 0]
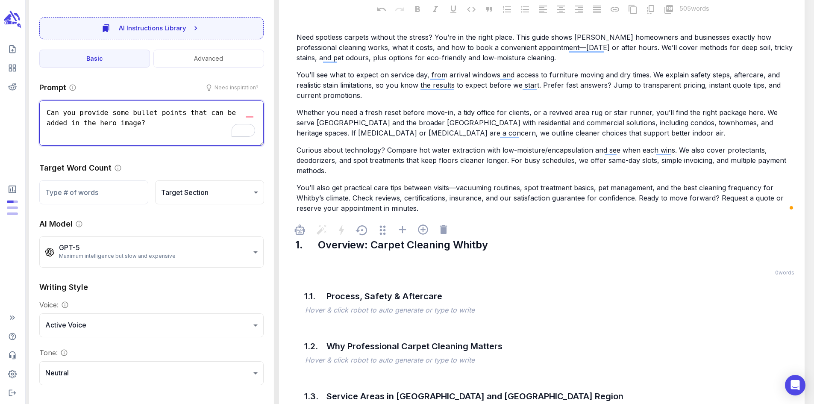
click at [350, 265] on p "﻿" at bounding box center [546, 260] width 500 height 10
click at [302, 230] on icon "button" at bounding box center [301, 229] width 1 height 1
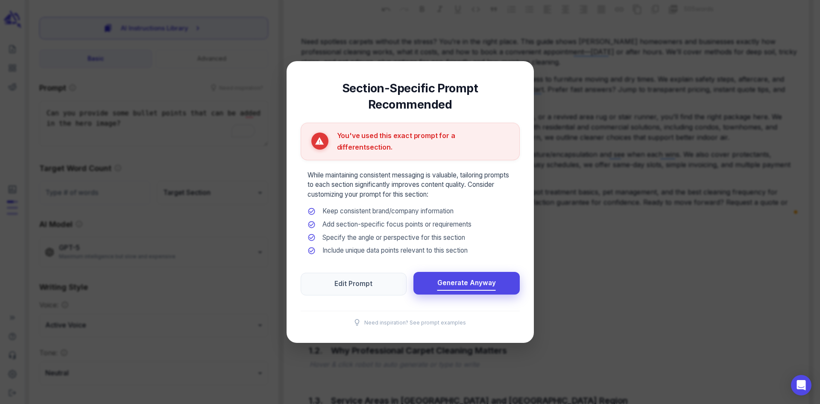
click at [454, 277] on span "Generate Anyway" at bounding box center [466, 283] width 59 height 12
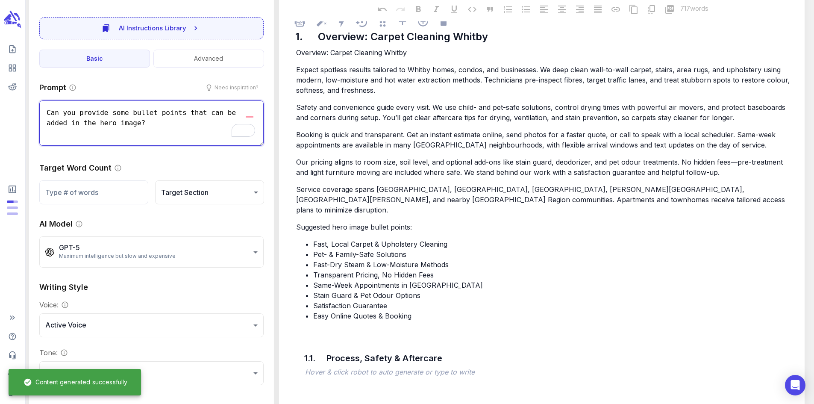
scroll to position [480, 0]
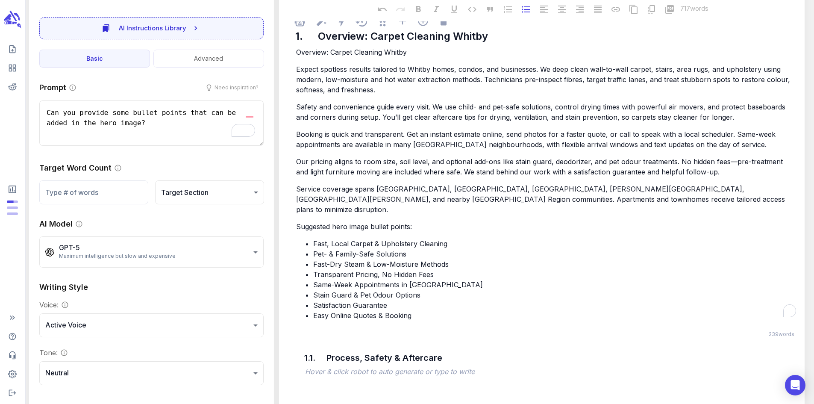
click at [343, 270] on span "Transparent Pricing, No Hidden Fees" at bounding box center [373, 274] width 120 height 9
copy span "Transparent"
drag, startPoint x: 319, startPoint y: 238, endPoint x: 451, endPoint y: 237, distance: 132.0
click at [451, 238] on li "Fast, Local Carpet & Upholstery Cleaning" at bounding box center [554, 243] width 483 height 10
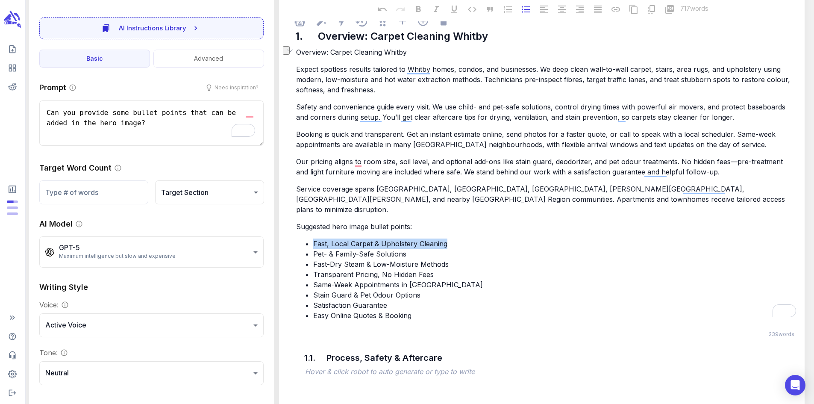
copy span "Fast, Local Carpet & Upholstery Cleaning"
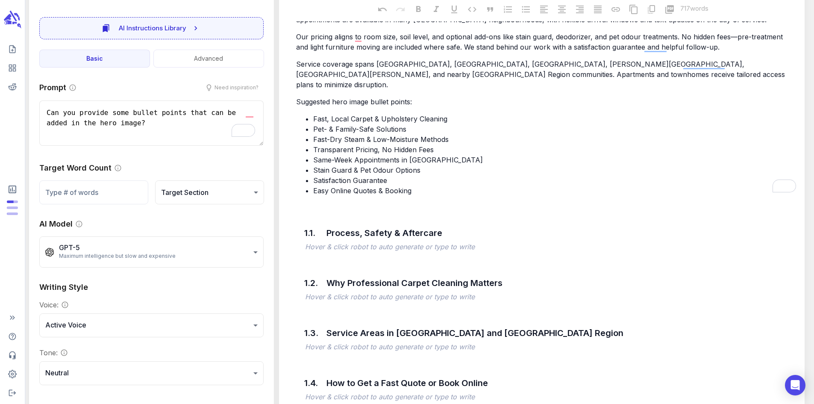
scroll to position [611, 0]
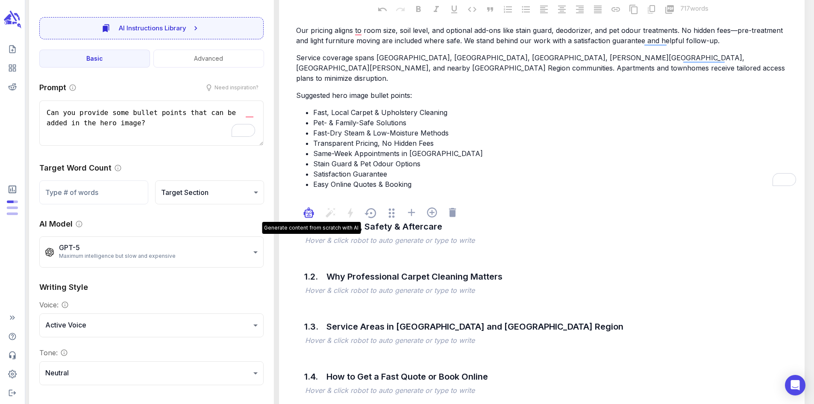
click at [312, 211] on icon "button" at bounding box center [308, 214] width 6 height 6
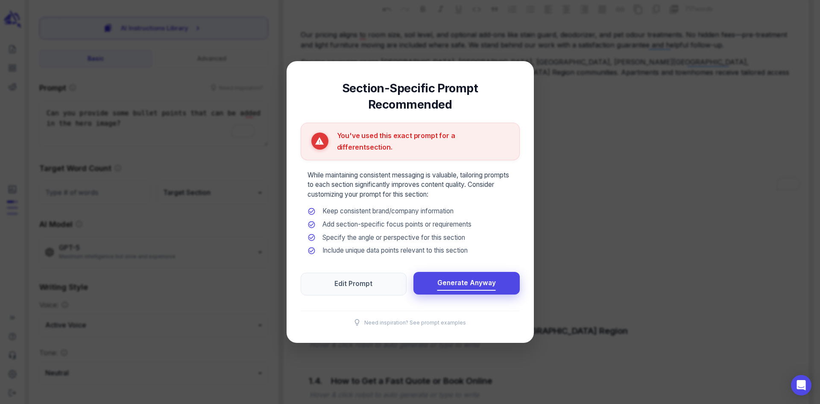
click at [448, 277] on span "Generate Anyway" at bounding box center [466, 283] width 59 height 12
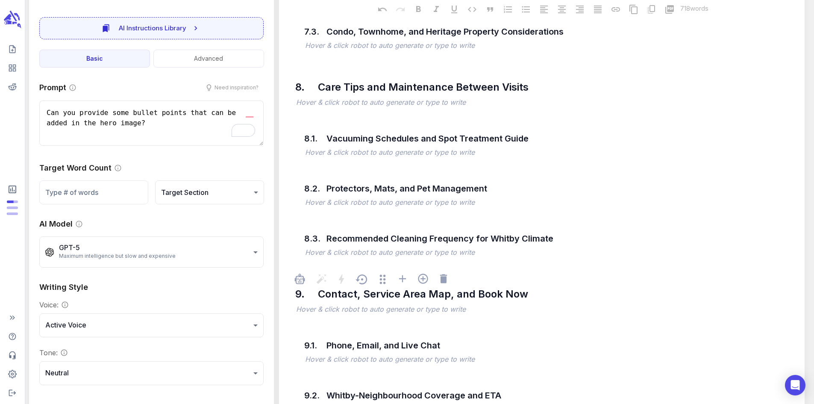
scroll to position [2903, 0]
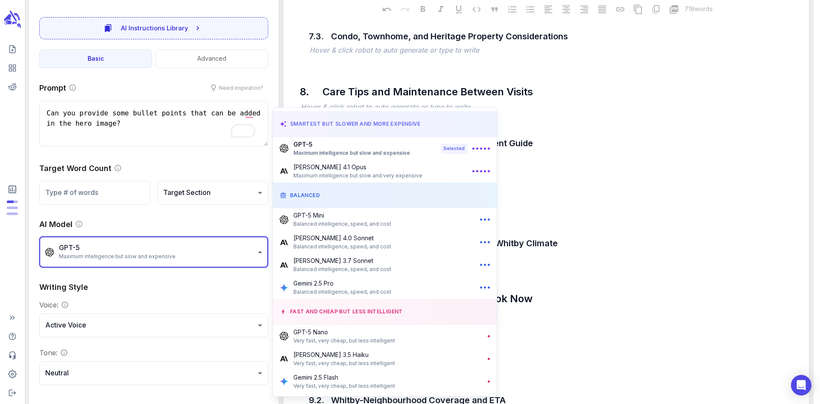
click at [172, 251] on div at bounding box center [410, 202] width 820 height 404
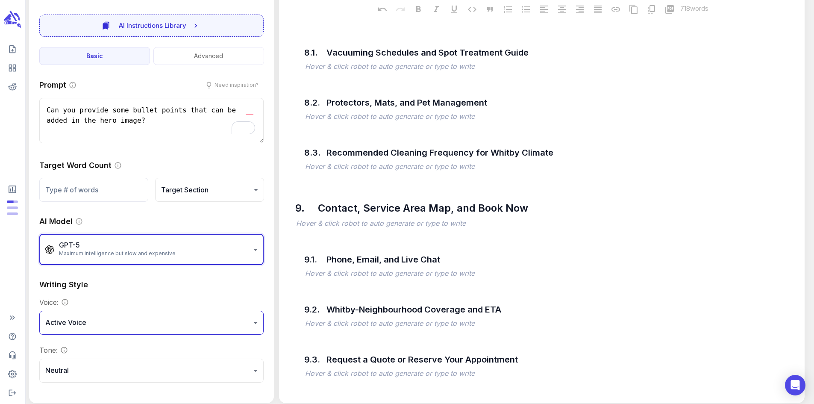
scroll to position [0, 0]
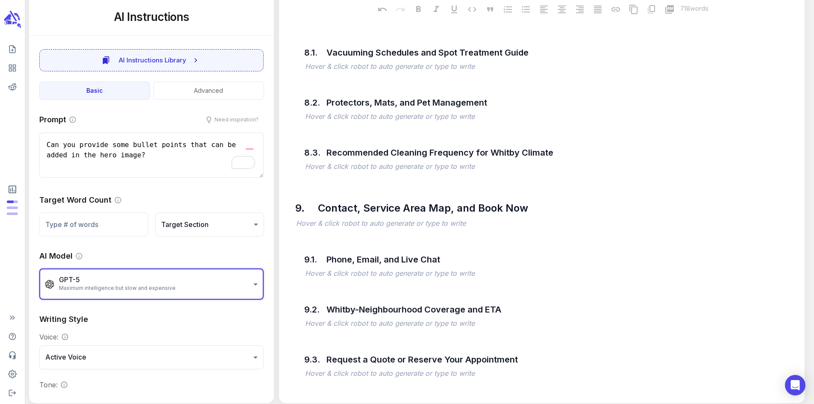
type textarea "x"
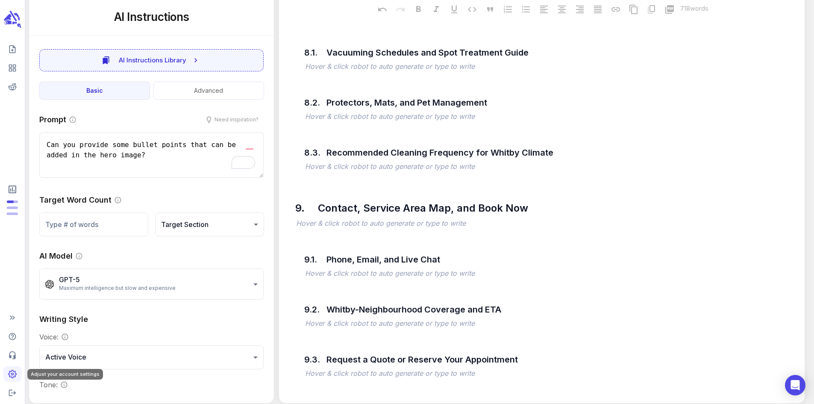
click at [16, 374] on icon "Adjust your account settings" at bounding box center [13, 374] width 8 height 8
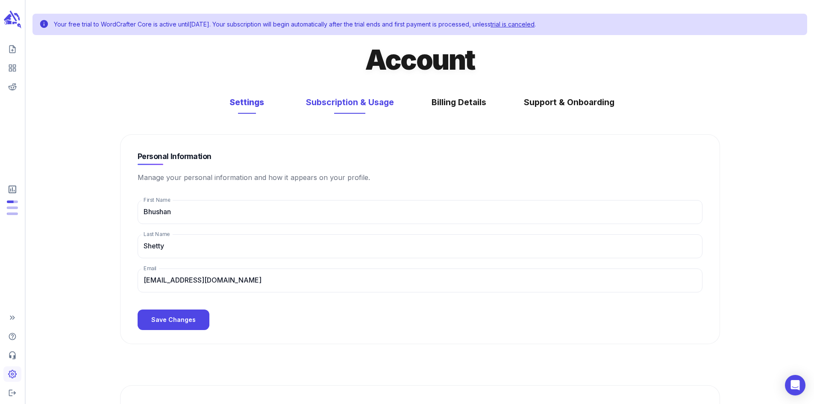
click at [343, 104] on button "Subscription & Usage" at bounding box center [349, 102] width 105 height 23
